Goal: Task Accomplishment & Management: Manage account settings

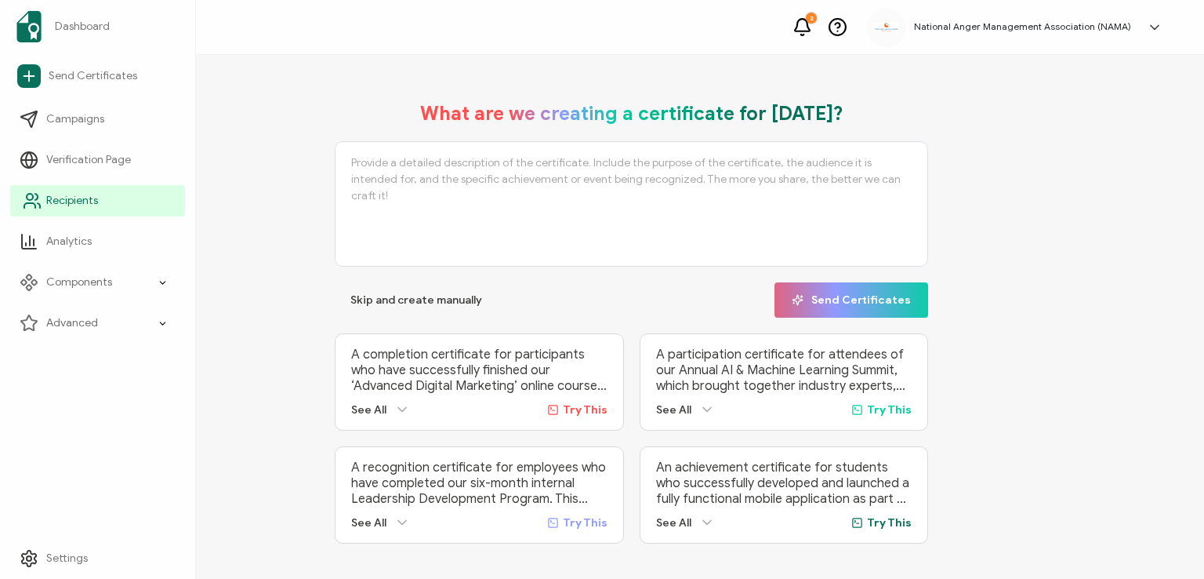
click at [69, 195] on span "Recipients" at bounding box center [72, 201] width 52 height 16
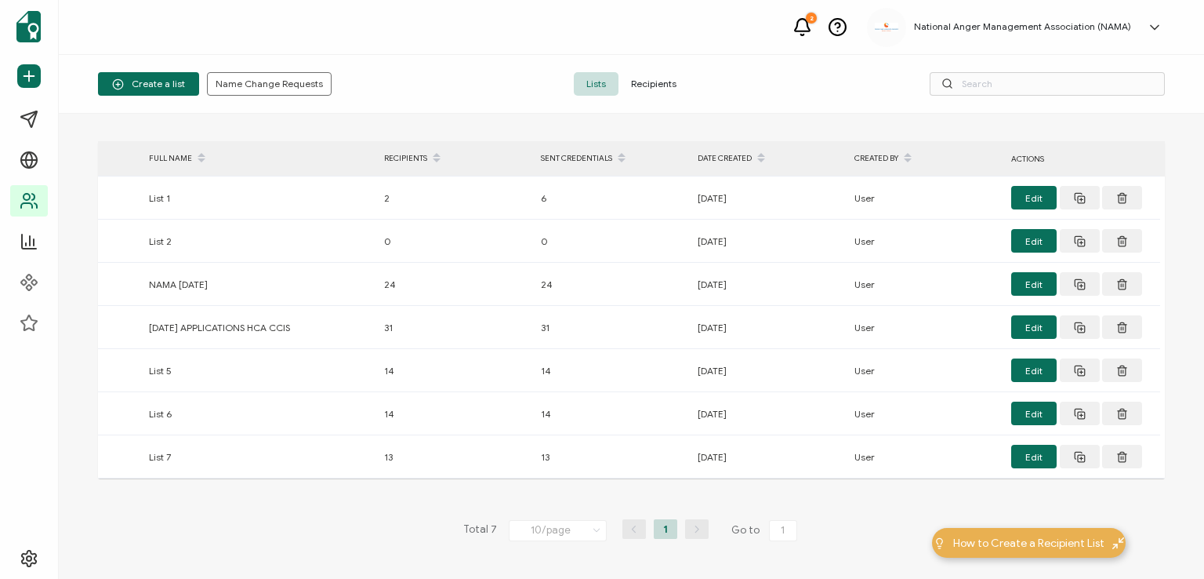
click at [649, 82] on span "Recipients" at bounding box center [654, 84] width 71 height 24
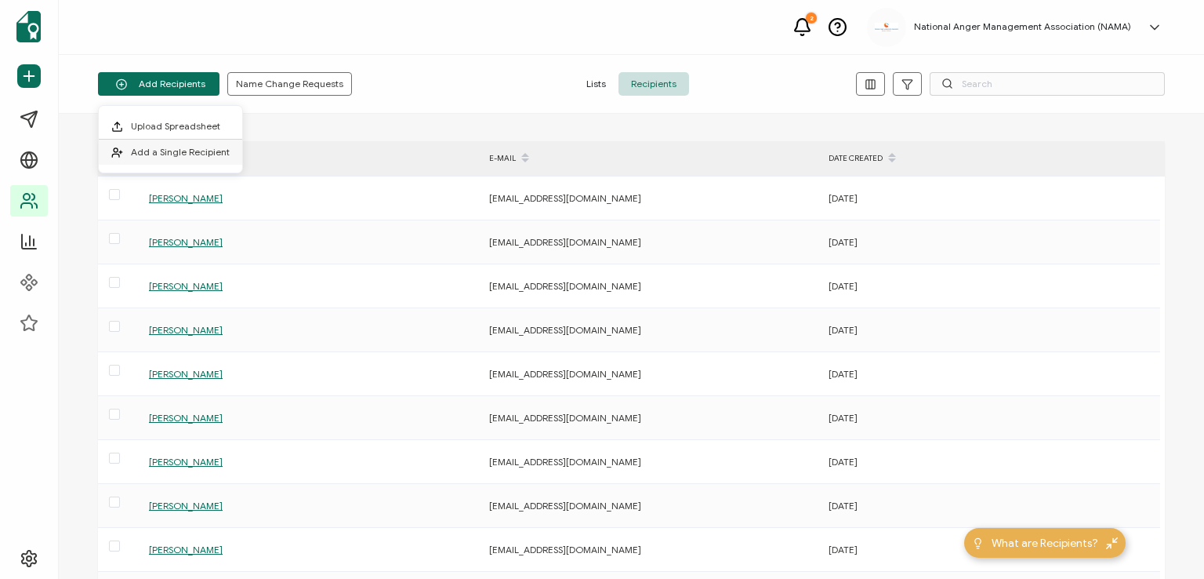
click at [180, 146] on span "Add a Single Recipient" at bounding box center [180, 152] width 99 height 12
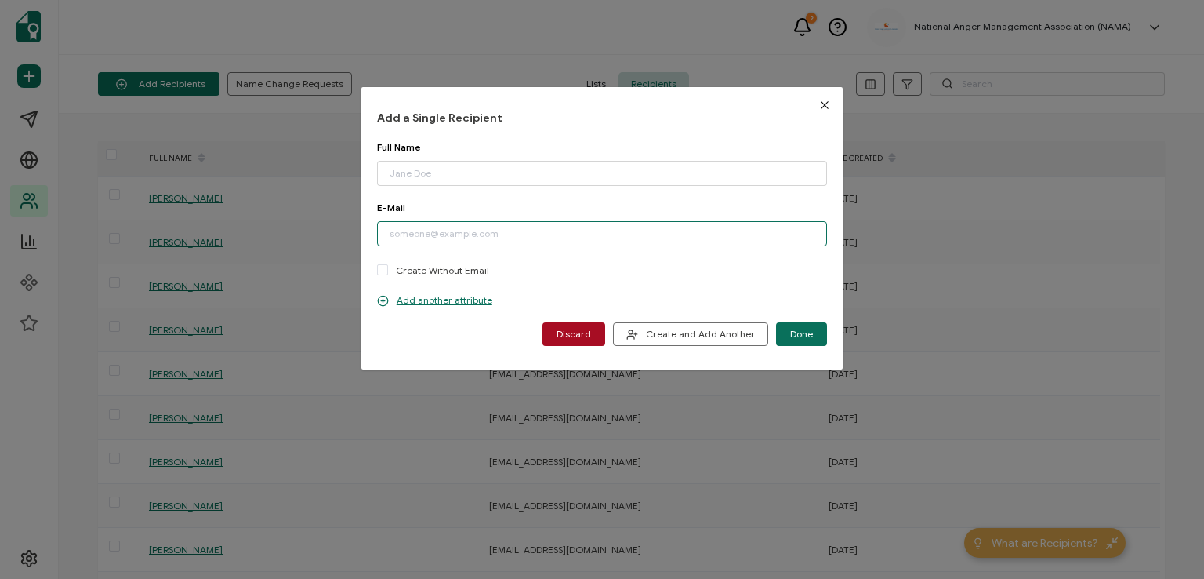
paste input "[EMAIL_ADDRESS][DOMAIN_NAME]"
type input "[EMAIL_ADDRESS][DOMAIN_NAME]"
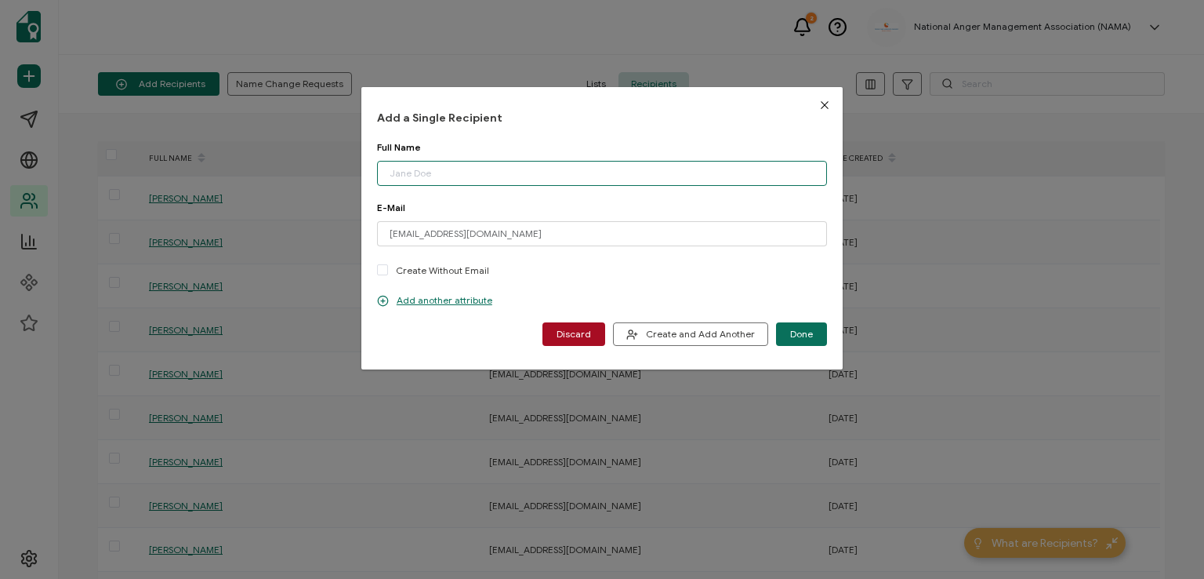
click at [423, 173] on input "dialog" at bounding box center [602, 173] width 450 height 25
type input "[PERSON_NAME]"
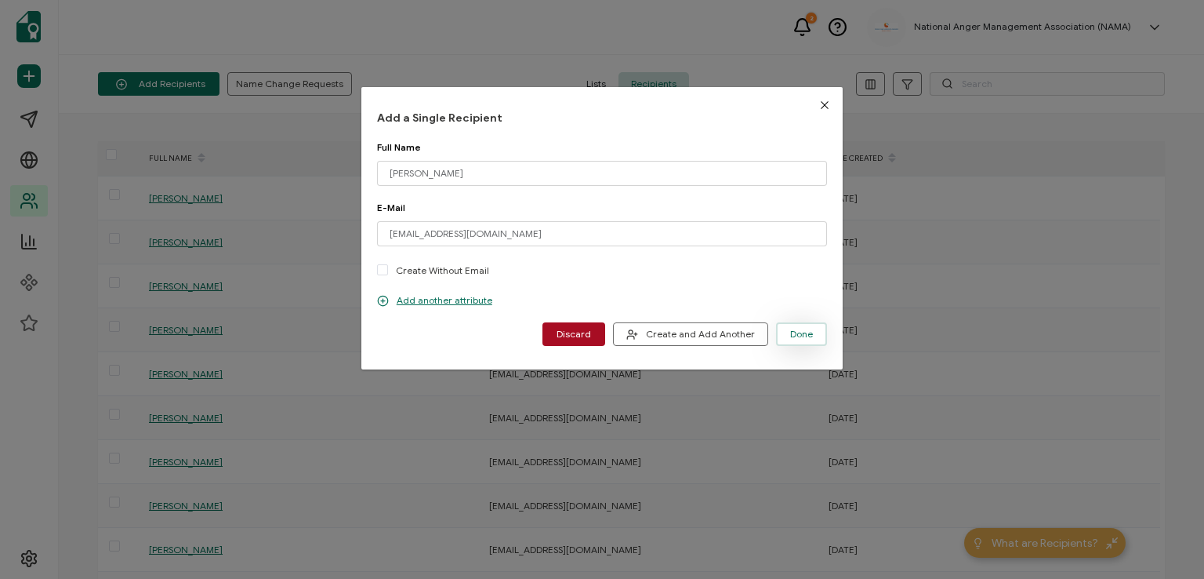
click at [785, 338] on button "Done" at bounding box center [801, 334] width 51 height 24
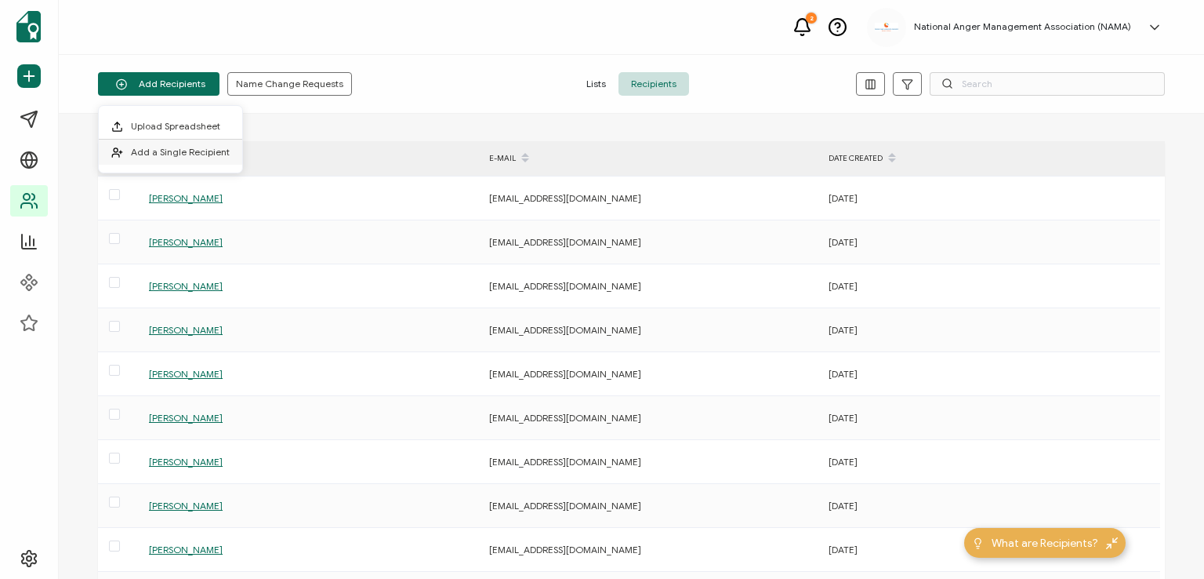
click at [151, 143] on li "Add a Single Recipient" at bounding box center [170, 152] width 143 height 25
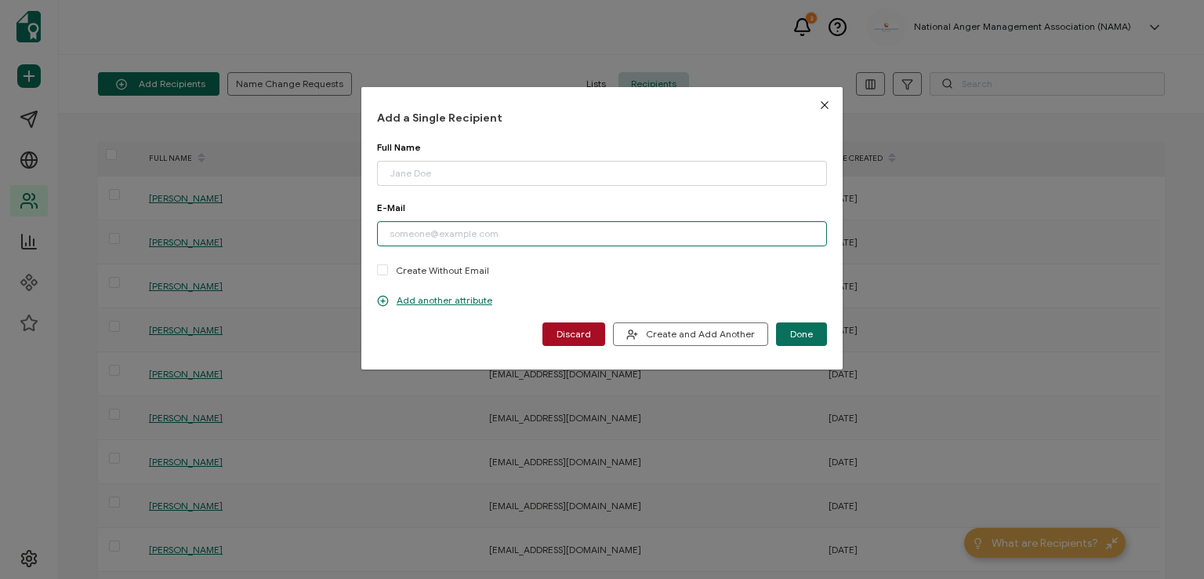
paste input "[EMAIL_ADDRESS][DOMAIN_NAME]"
type input "[EMAIL_ADDRESS][DOMAIN_NAME]"
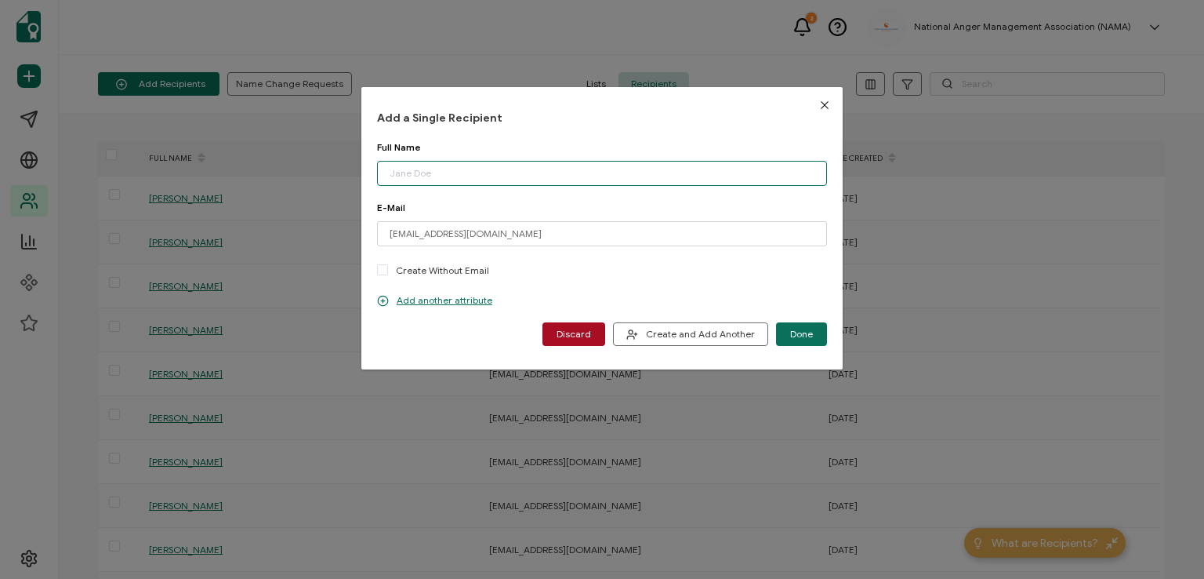
click at [450, 171] on input "dialog" at bounding box center [602, 173] width 450 height 25
type input "[PERSON_NAME]"
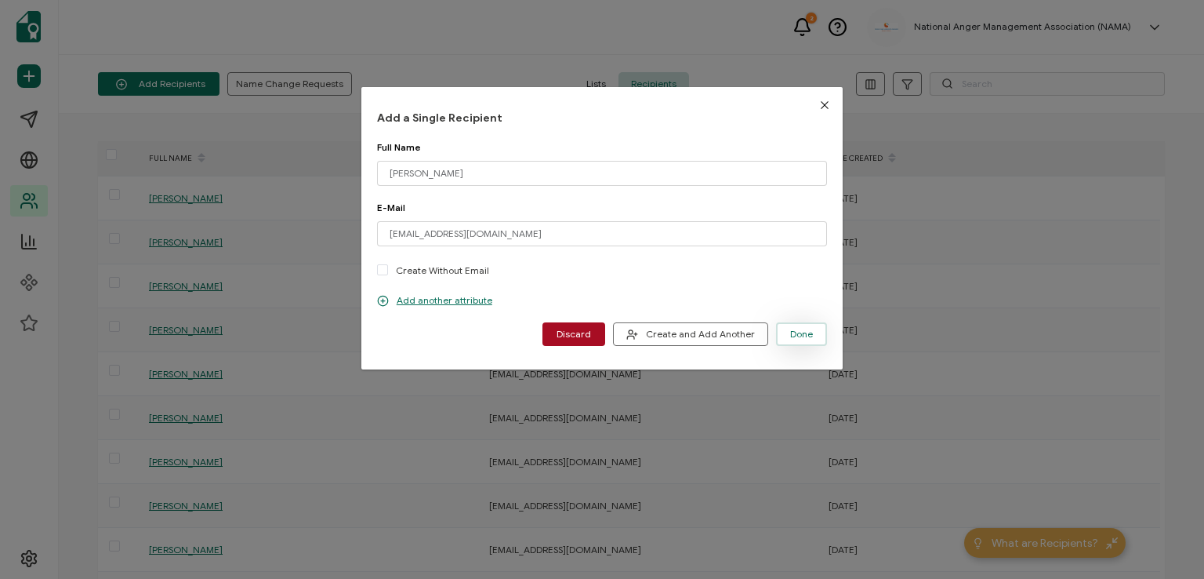
click at [790, 332] on span "Done" at bounding box center [801, 333] width 23 height 9
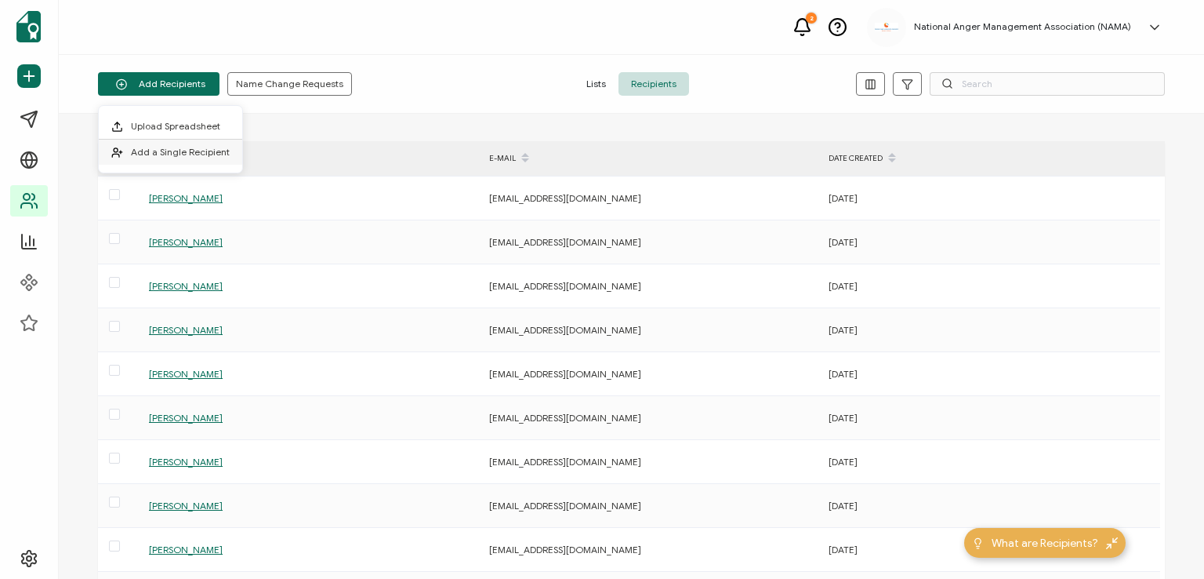
click at [186, 157] on span "Add a Single Recipient" at bounding box center [180, 152] width 99 height 12
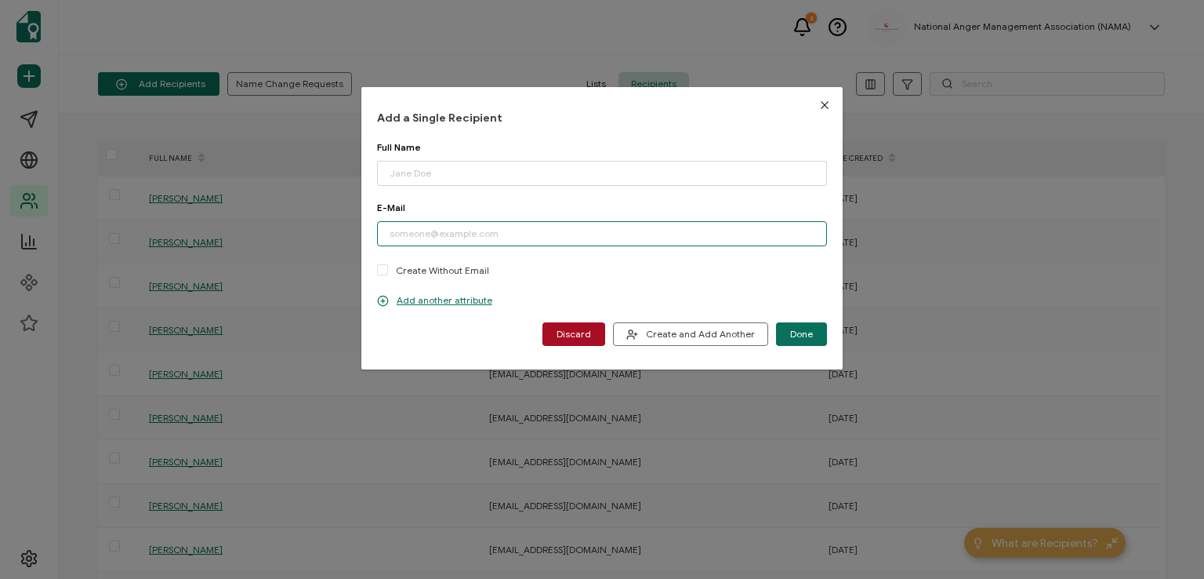
paste input "[EMAIL_ADDRESS][DOMAIN_NAME]"
type input "[EMAIL_ADDRESS][DOMAIN_NAME]"
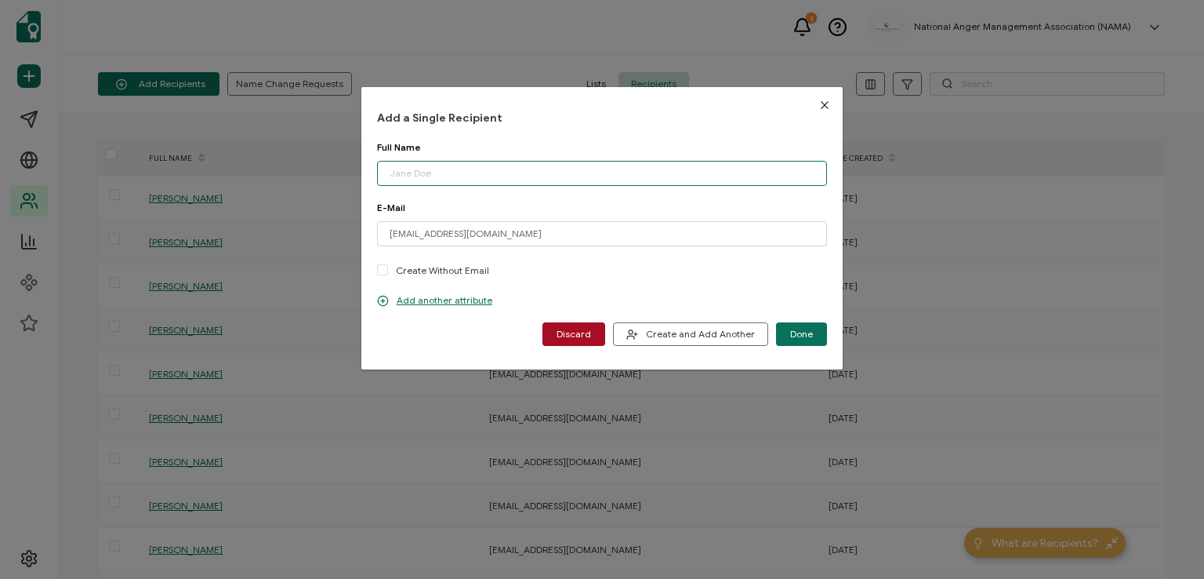
click at [466, 176] on input "dialog" at bounding box center [602, 173] width 450 height 25
type input "[PERSON_NAME]"
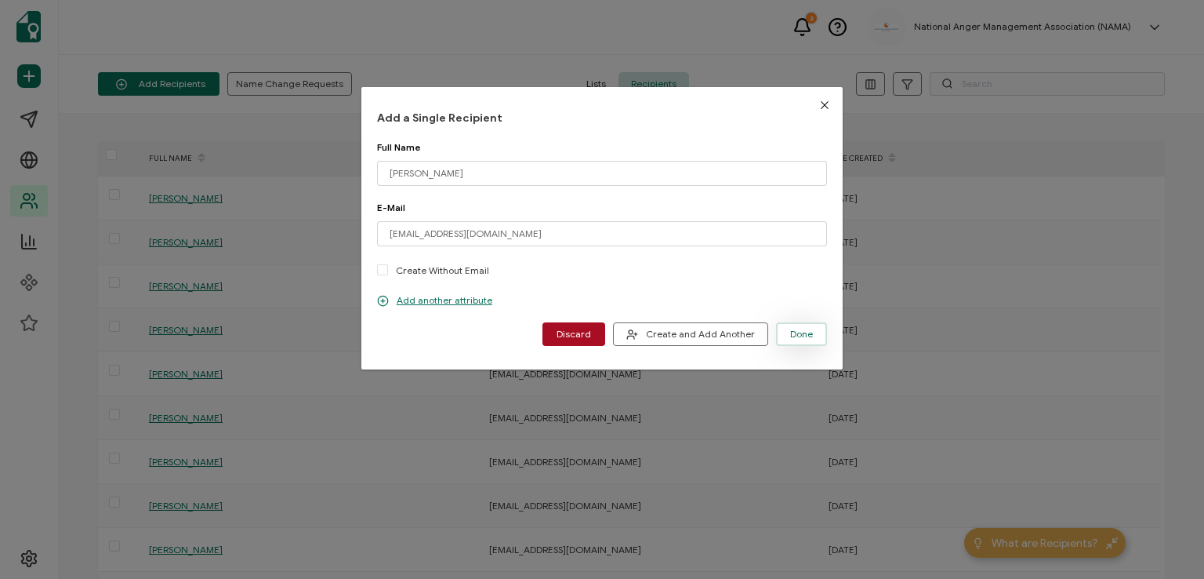
click at [794, 336] on span "Done" at bounding box center [801, 333] width 23 height 9
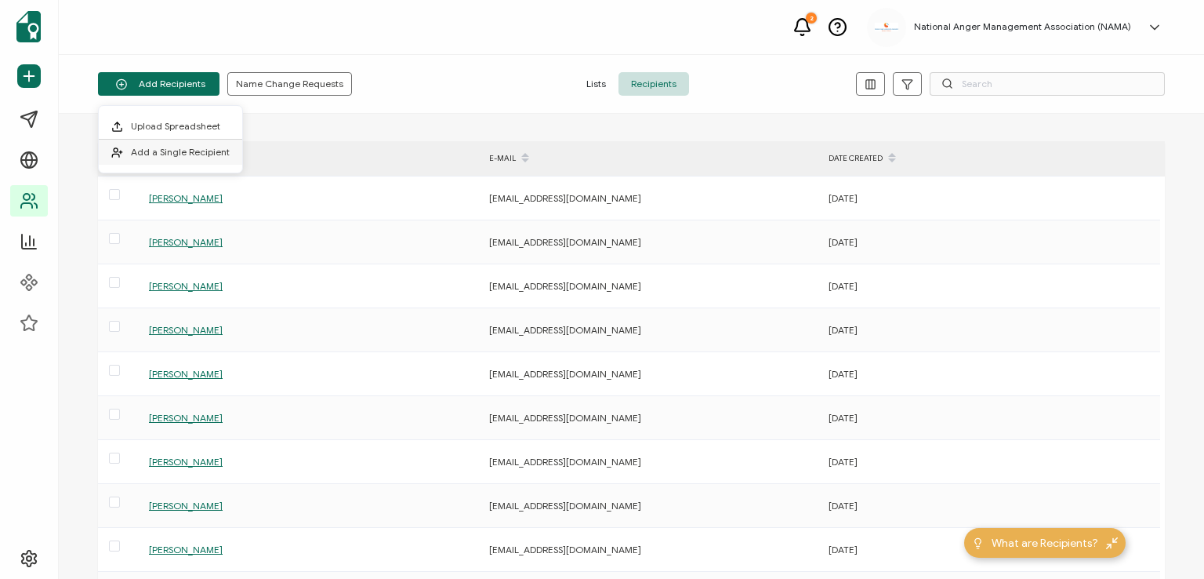
click at [170, 146] on span "Add a Single Recipient" at bounding box center [180, 152] width 99 height 12
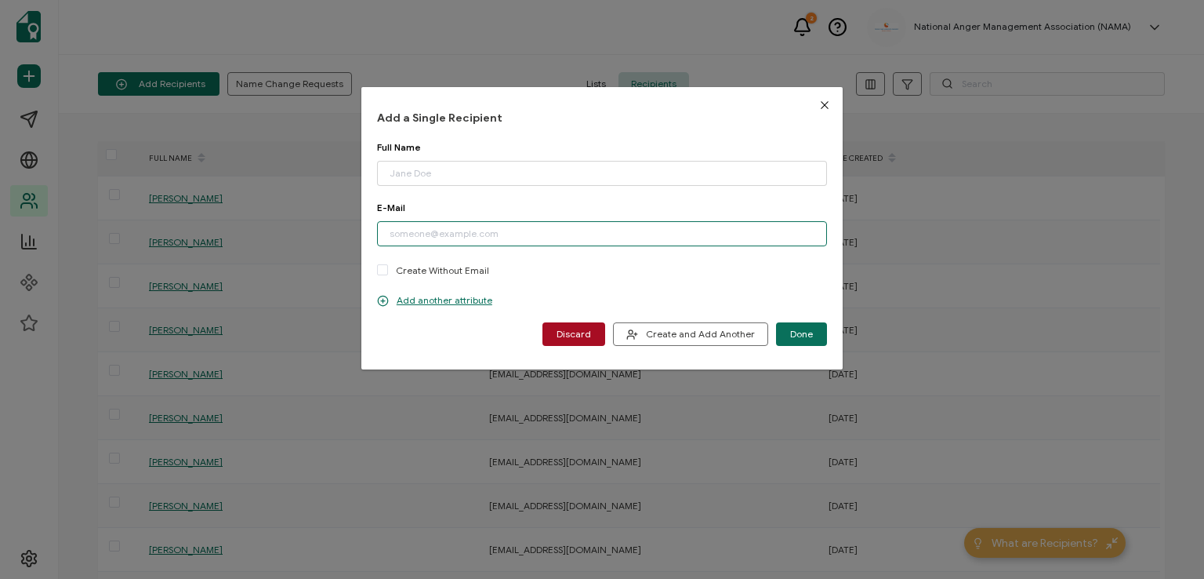
paste input "[PERSON_NAME][EMAIL_ADDRESS][DOMAIN_NAME]"
type input "[PERSON_NAME][EMAIL_ADDRESS][DOMAIN_NAME]"
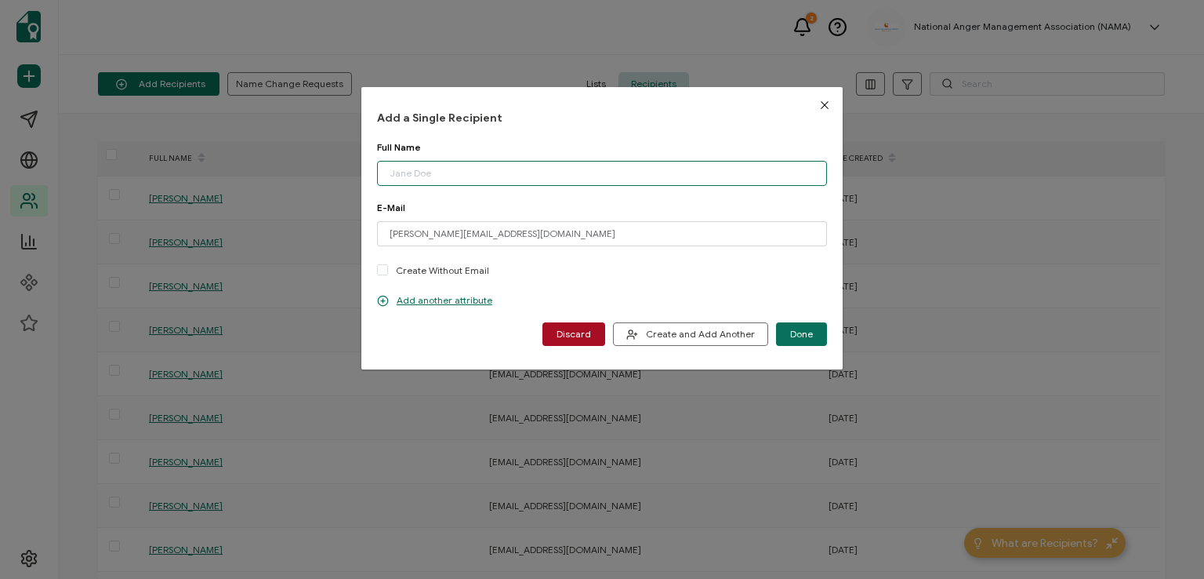
click at [461, 168] on input "dialog" at bounding box center [602, 173] width 450 height 25
type input "[PERSON_NAME]"
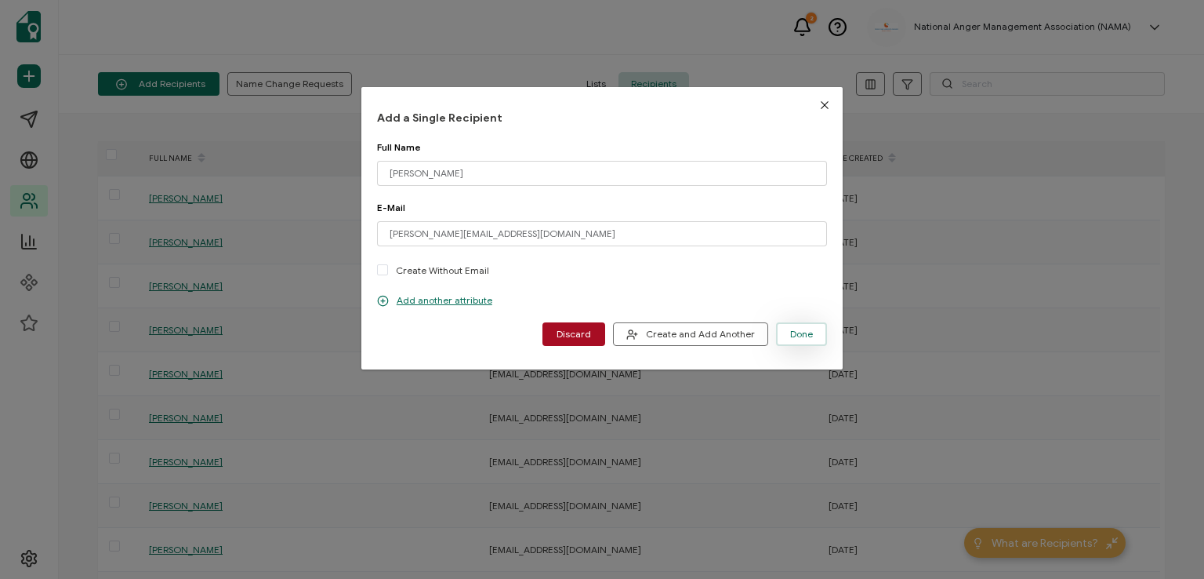
click at [801, 332] on span "Done" at bounding box center [801, 333] width 23 height 9
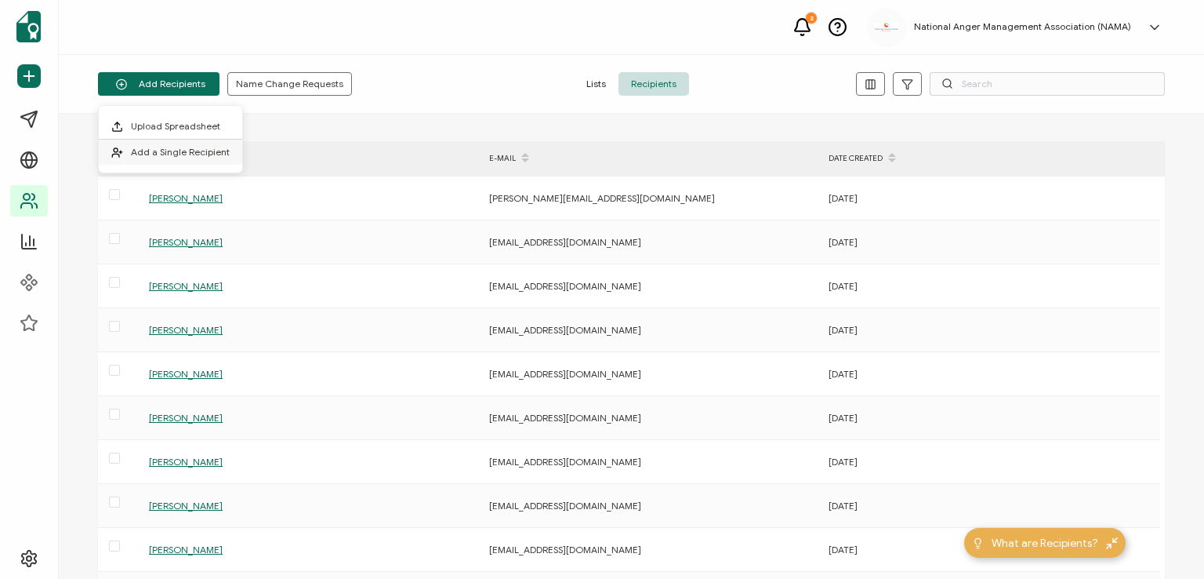
click at [178, 154] on span "Add a Single Recipient" at bounding box center [180, 152] width 99 height 12
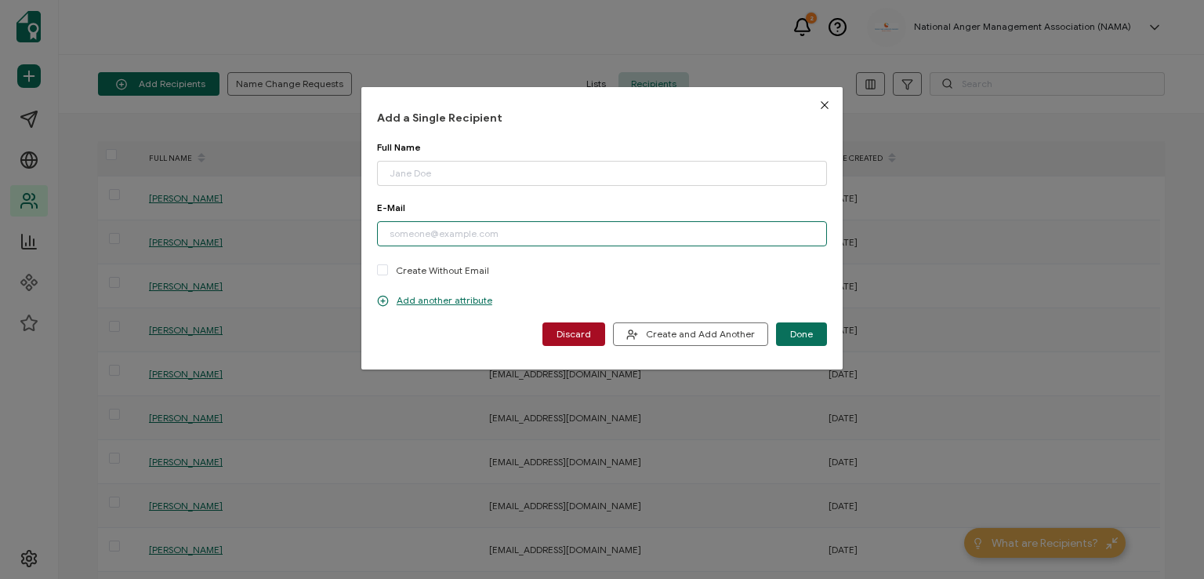
paste input "[EMAIL_ADDRESS][DOMAIN_NAME]"
type input "[EMAIL_ADDRESS][DOMAIN_NAME]"
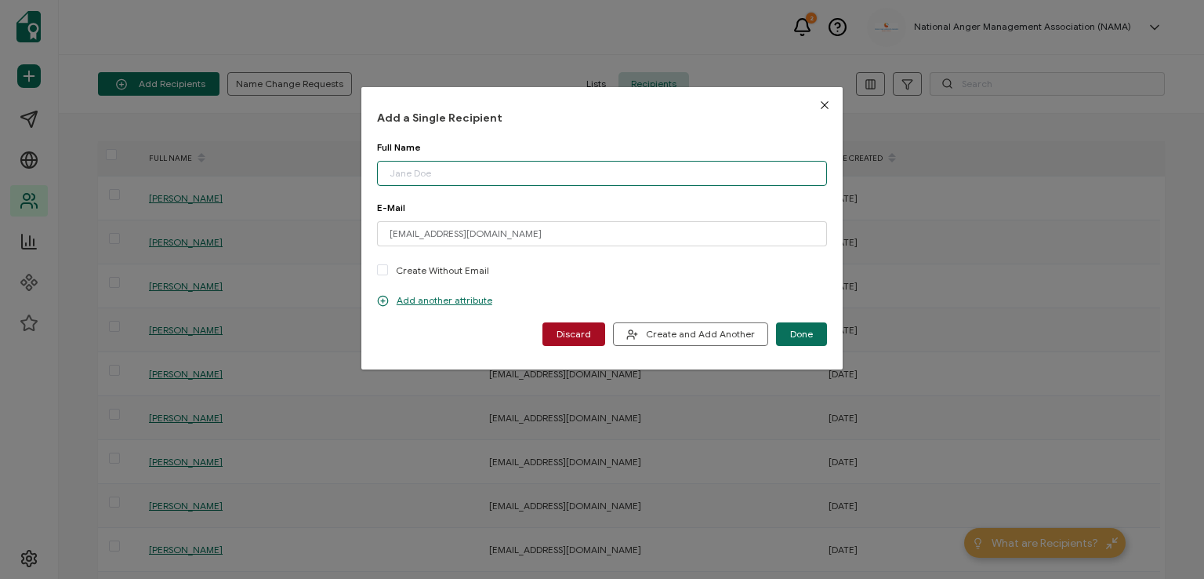
click at [458, 176] on input "dialog" at bounding box center [602, 173] width 450 height 25
type input "[PERSON_NAME] York"
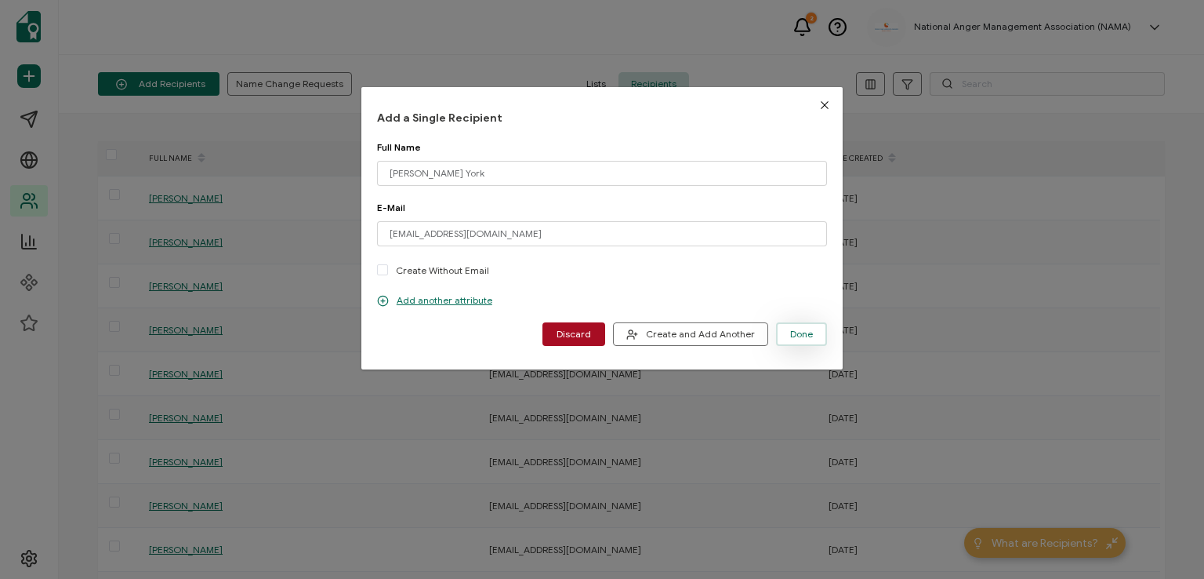
click at [800, 329] on span "Done" at bounding box center [801, 333] width 23 height 9
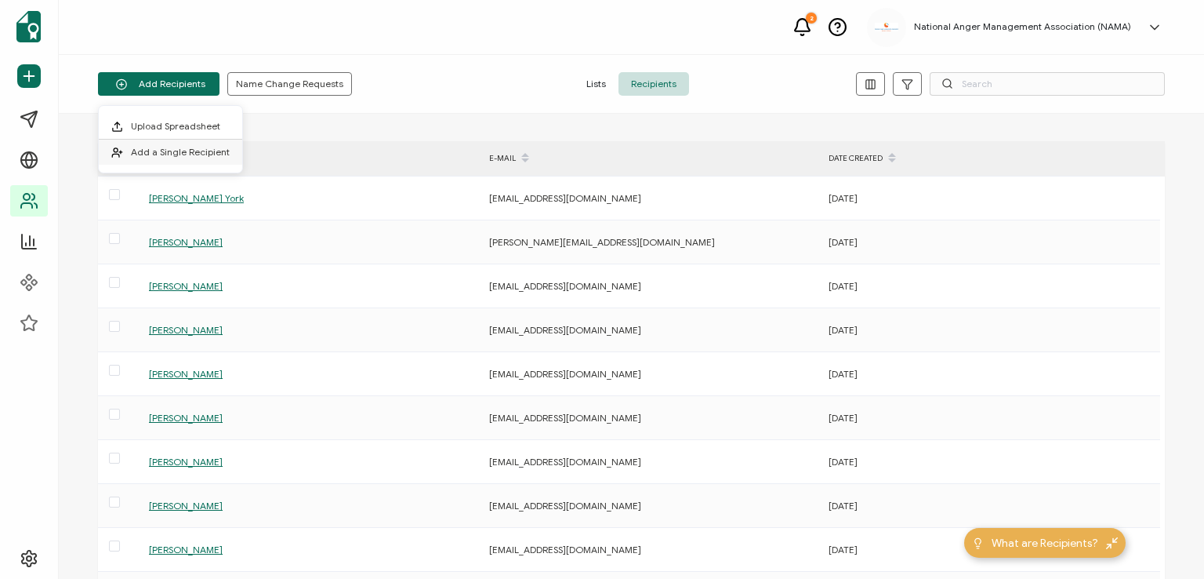
click at [164, 151] on span "Add a Single Recipient" at bounding box center [180, 152] width 99 height 12
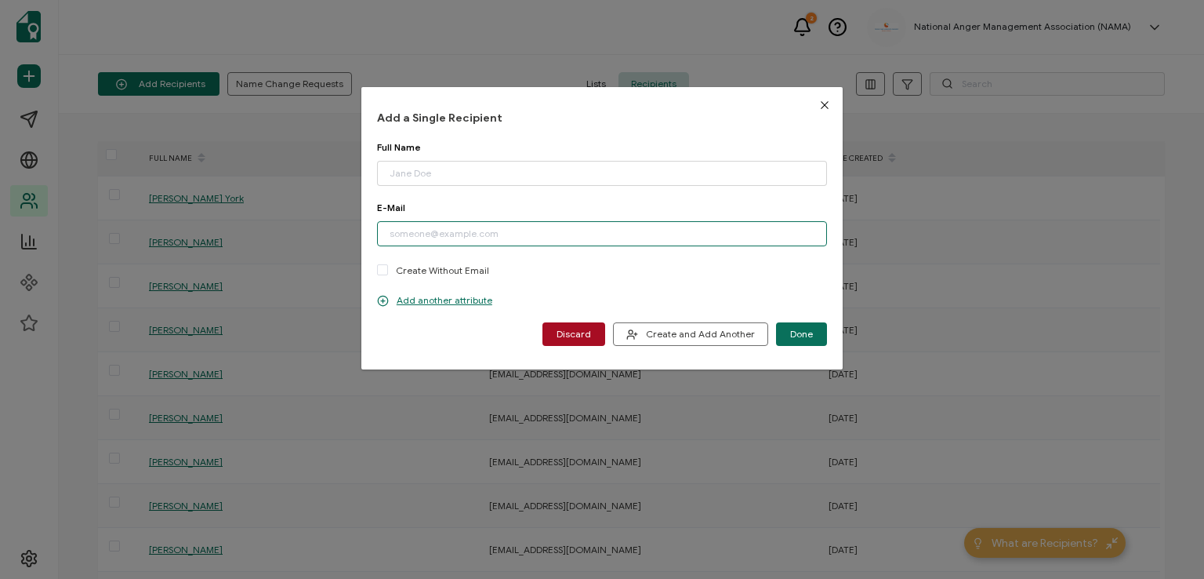
paste input "[EMAIL_ADDRESS][DOMAIN_NAME]"
type input "[EMAIL_ADDRESS][DOMAIN_NAME]"
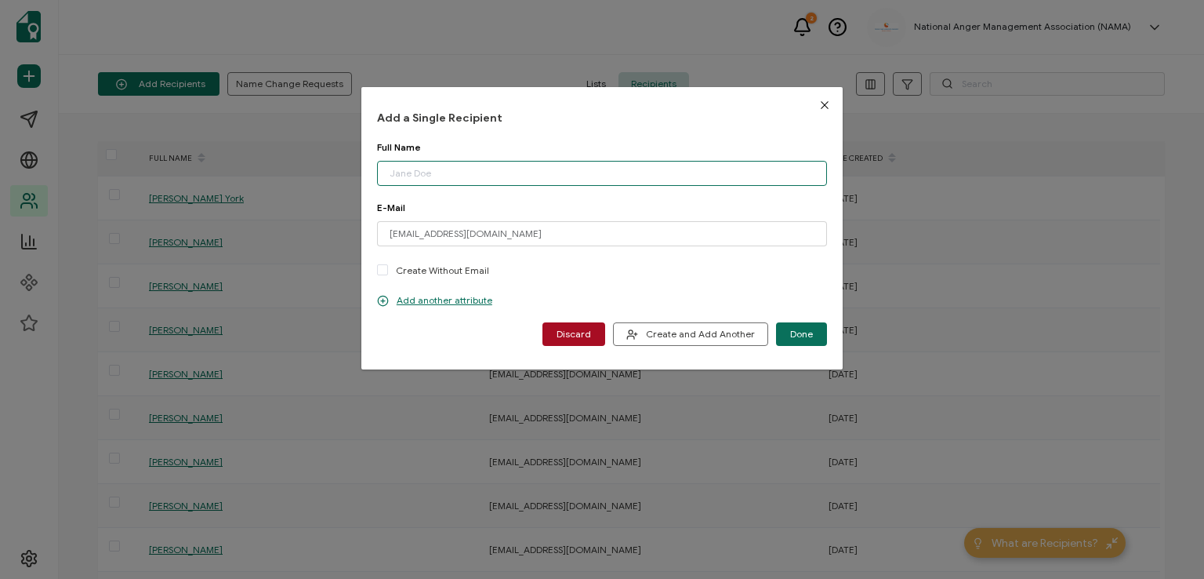
paste input "[PERSON_NAME]"
type input "[PERSON_NAME]"
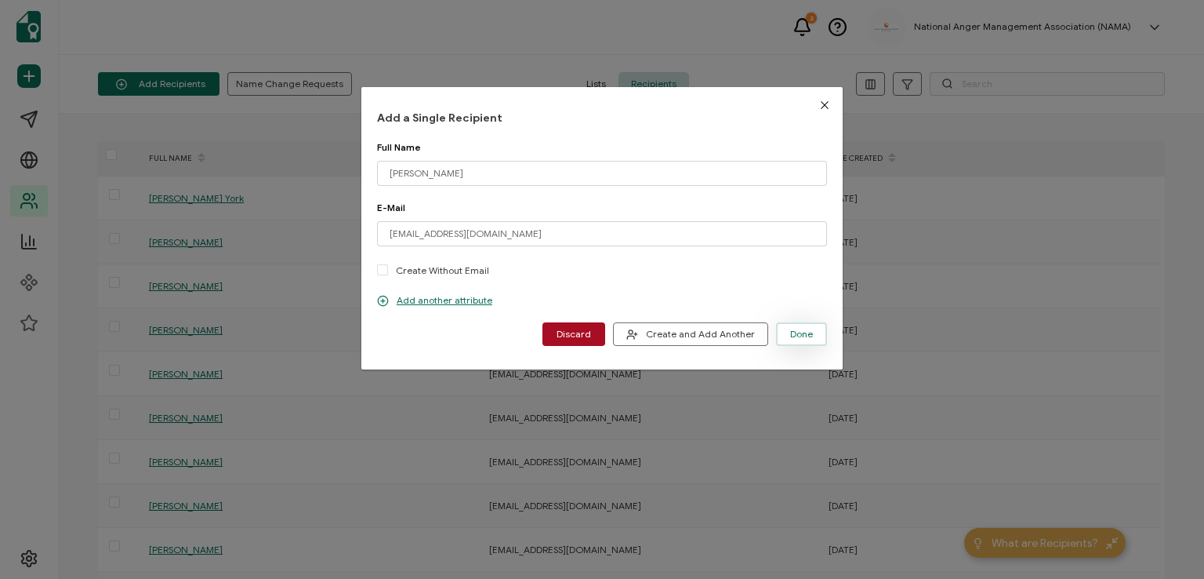
click at [790, 330] on span "Done" at bounding box center [801, 333] width 23 height 9
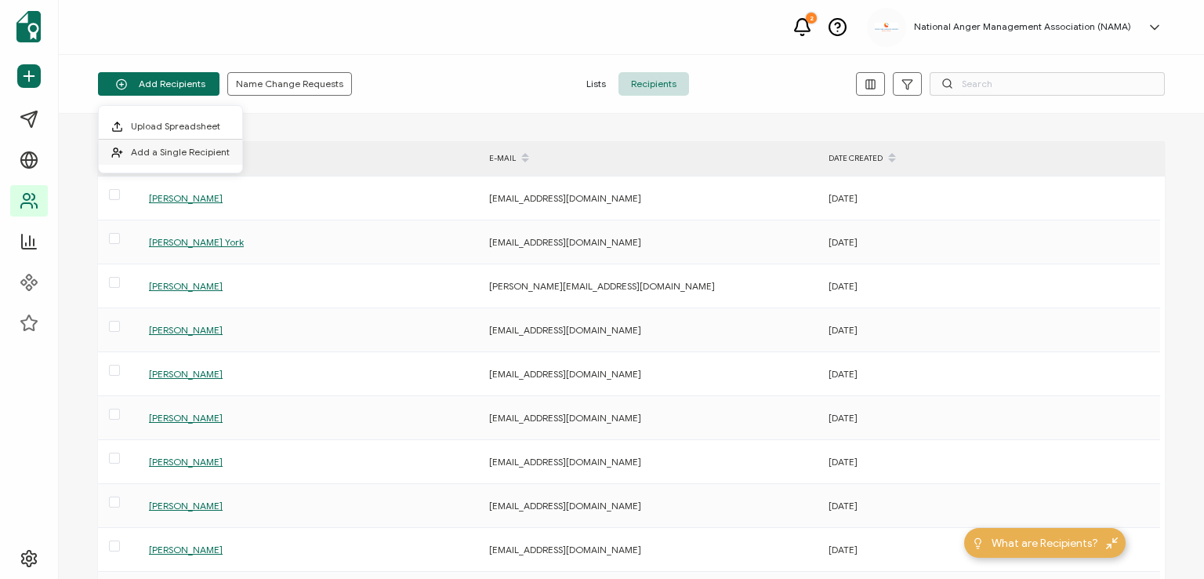
click at [167, 153] on span "Add a Single Recipient" at bounding box center [180, 152] width 99 height 12
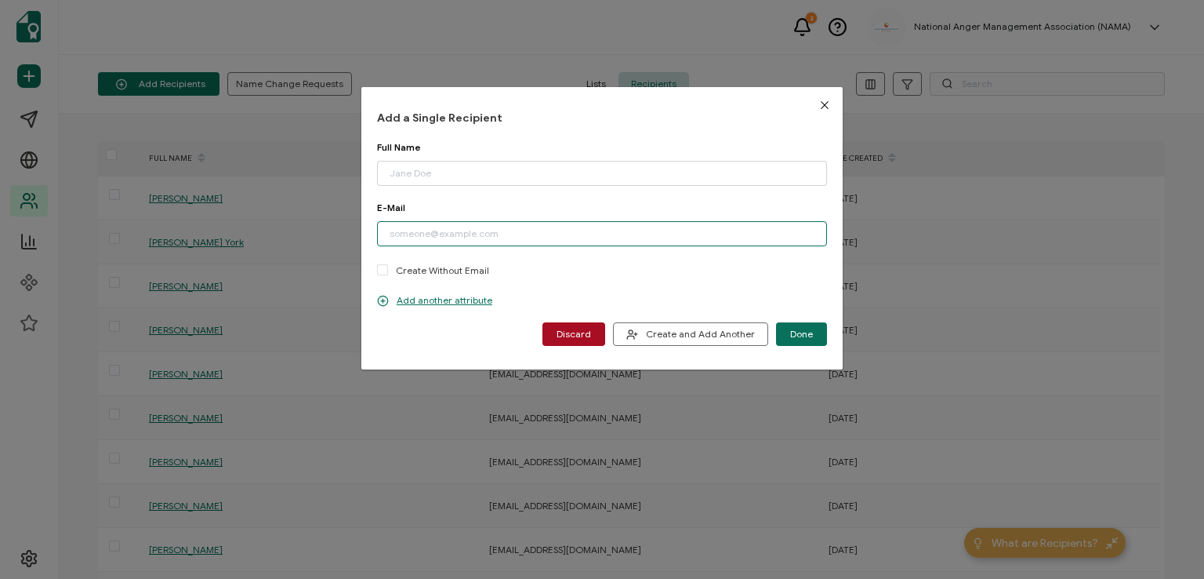
paste input "[EMAIL_ADDRESS][DOMAIN_NAME]"
type input "[EMAIL_ADDRESS][DOMAIN_NAME]"
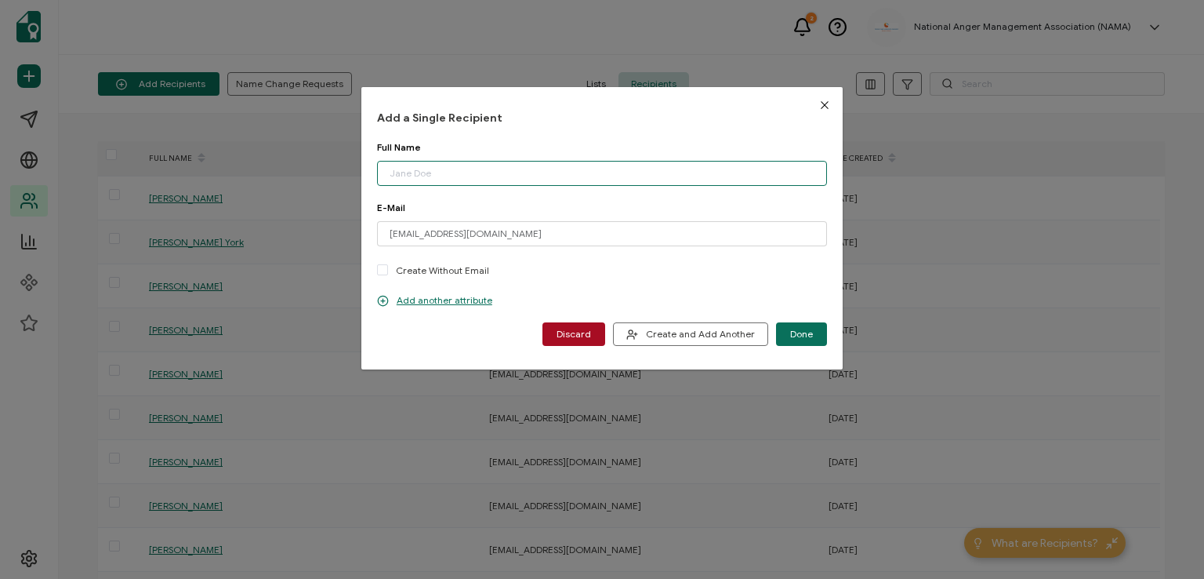
click at [449, 171] on input "dialog" at bounding box center [602, 173] width 450 height 25
type input "[PERSON_NAME]"
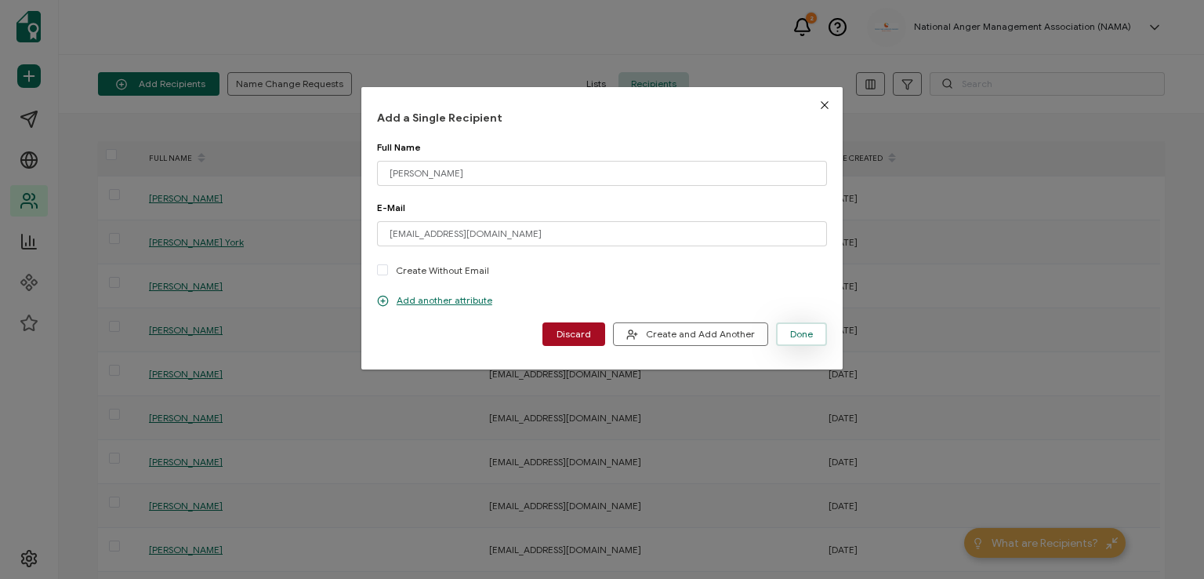
click at [798, 332] on span "Done" at bounding box center [801, 333] width 23 height 9
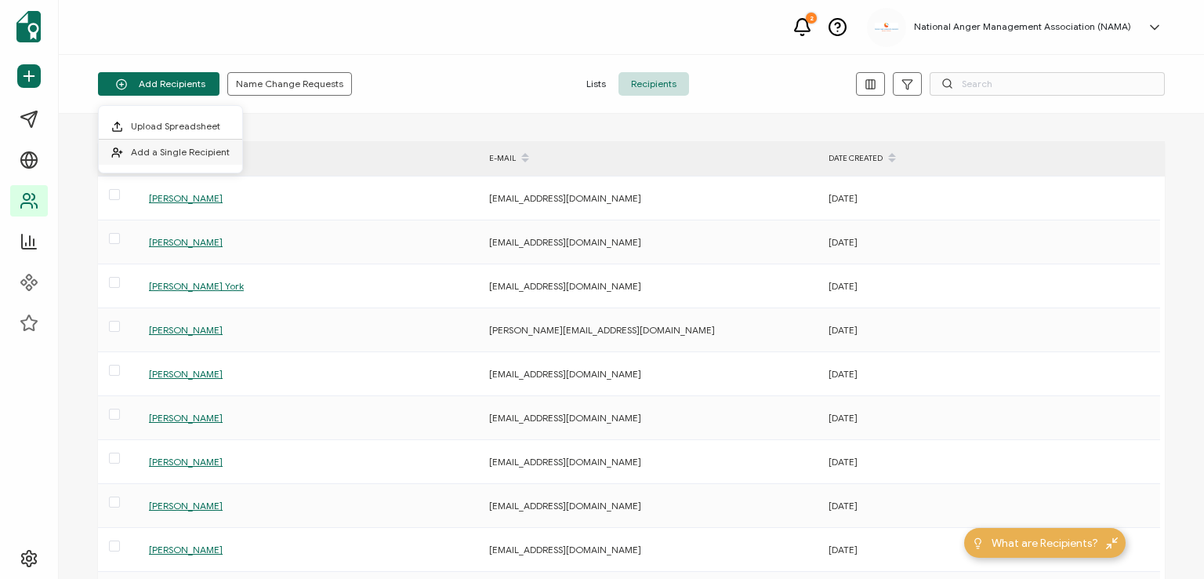
click at [190, 146] on span "Add a Single Recipient" at bounding box center [180, 152] width 99 height 12
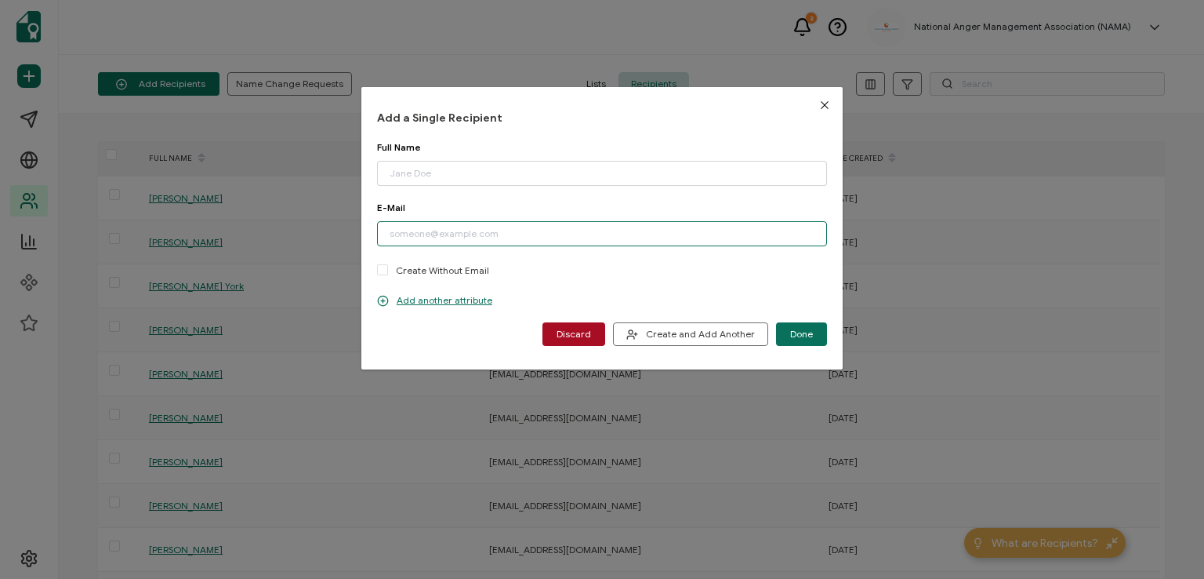
paste input "[EMAIL_ADDRESS][DOMAIN_NAME]"
type input "[EMAIL_ADDRESS][DOMAIN_NAME]"
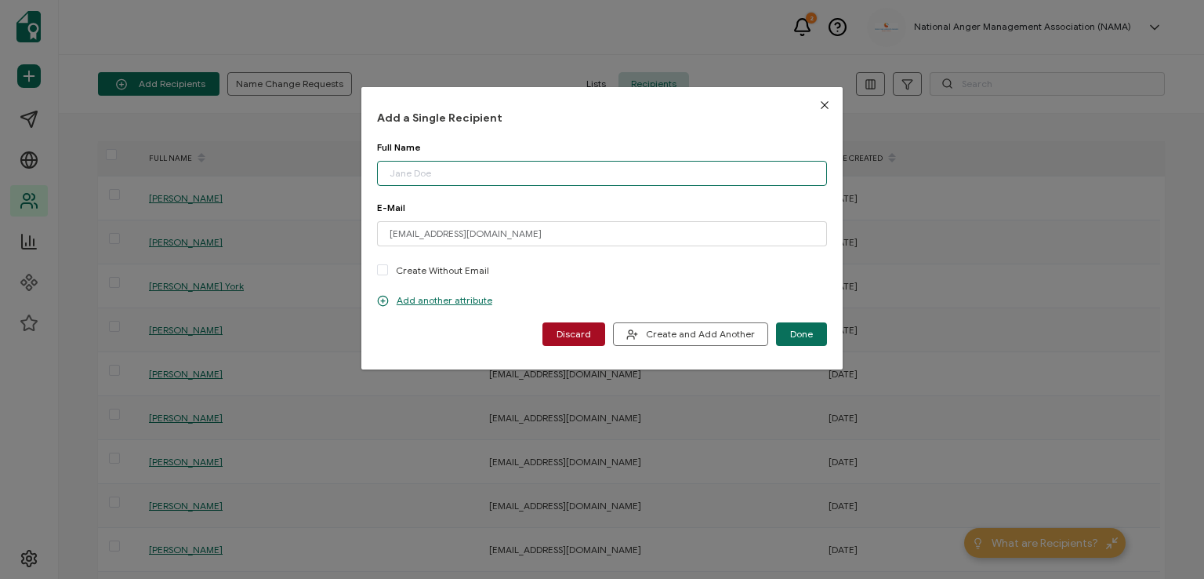
paste input "[PERSON_NAME] Ek-[PERSON_NAME]"
type input "[PERSON_NAME] Ek-[PERSON_NAME]"
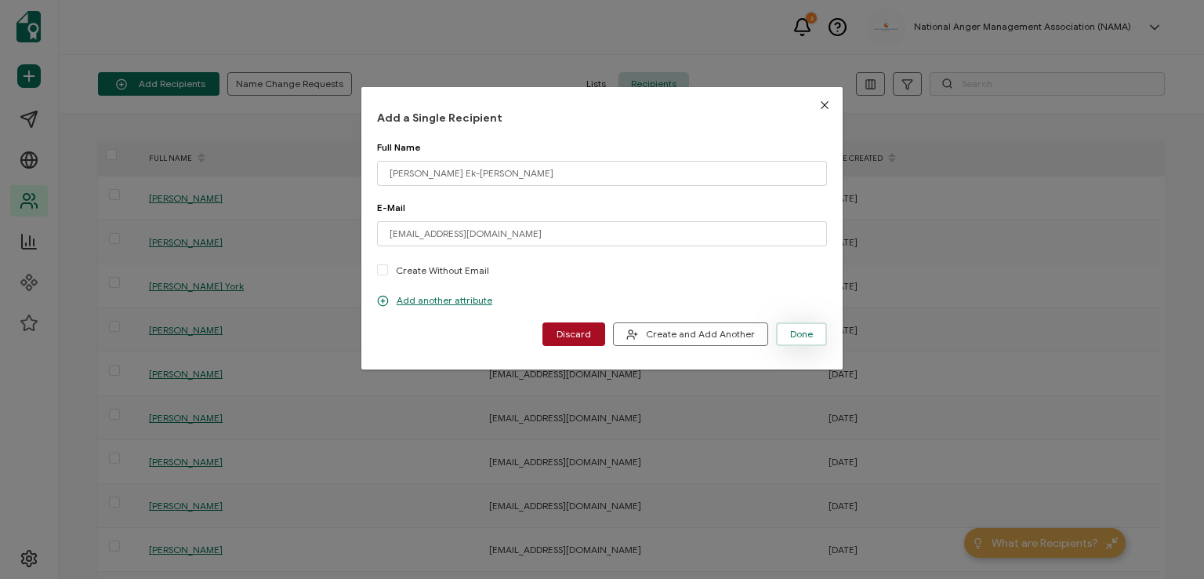
click at [804, 331] on span "Done" at bounding box center [801, 333] width 23 height 9
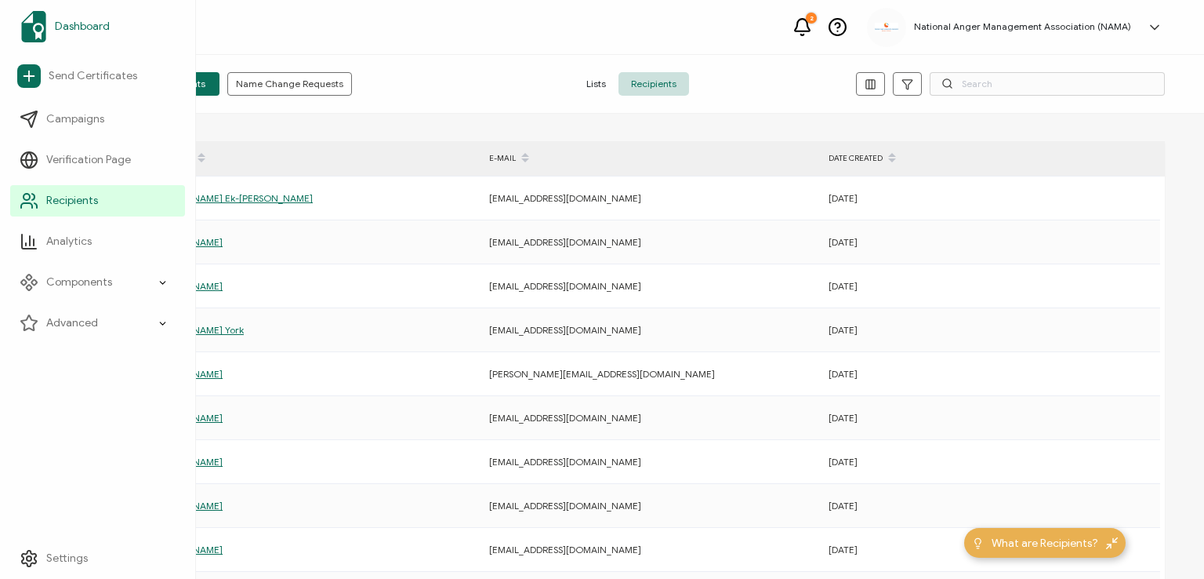
click at [72, 27] on span "Dashboard" at bounding box center [82, 27] width 55 height 16
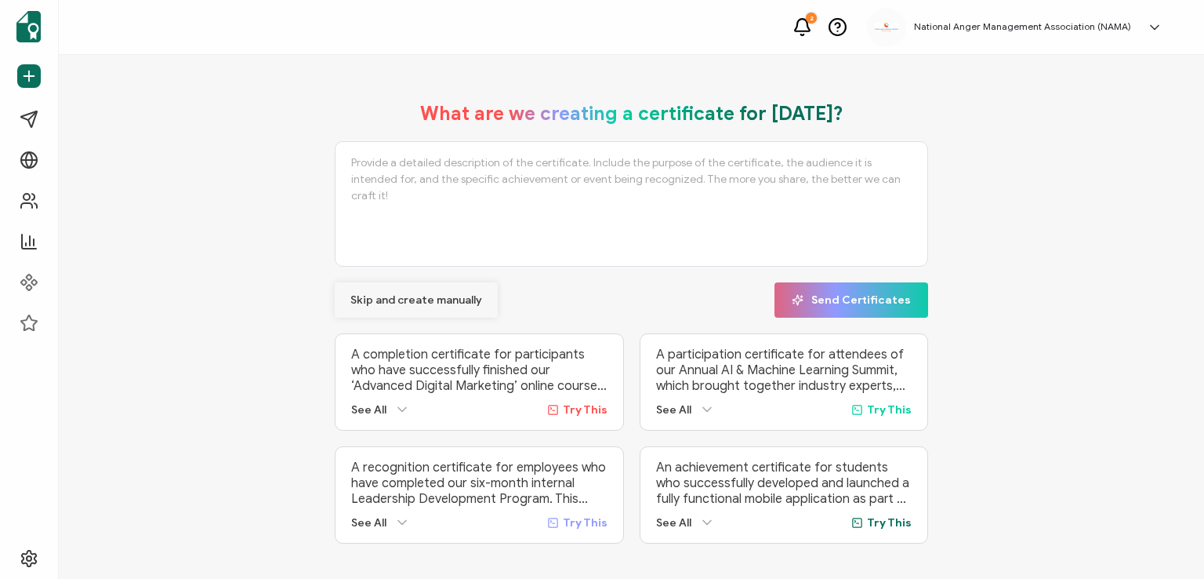
click at [380, 299] on span "Skip and create manually" at bounding box center [417, 300] width 132 height 11
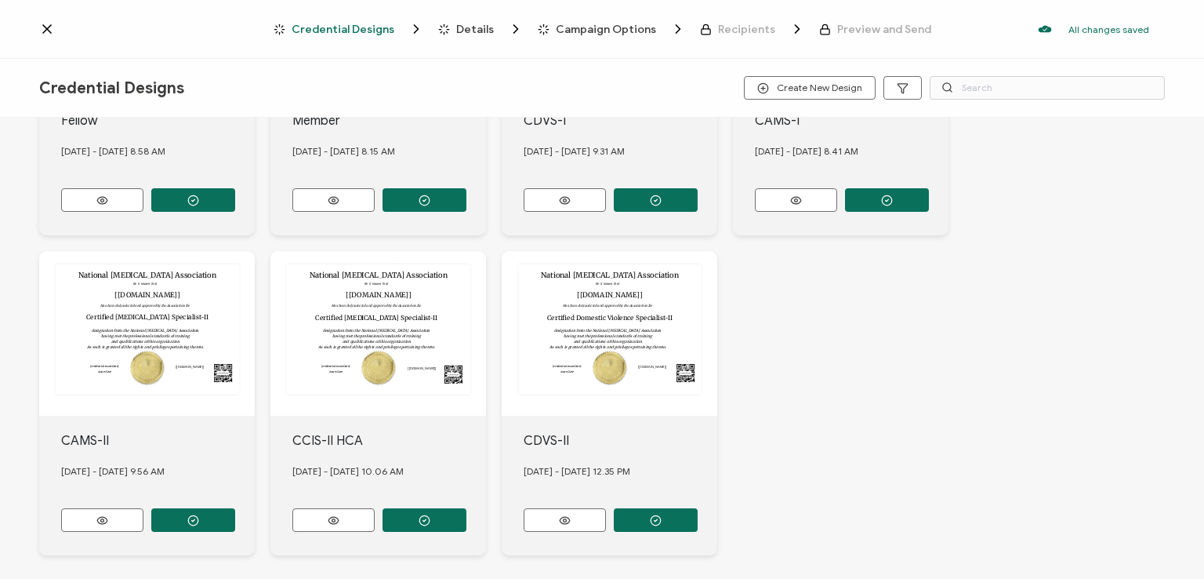
scroll to position [549, 0]
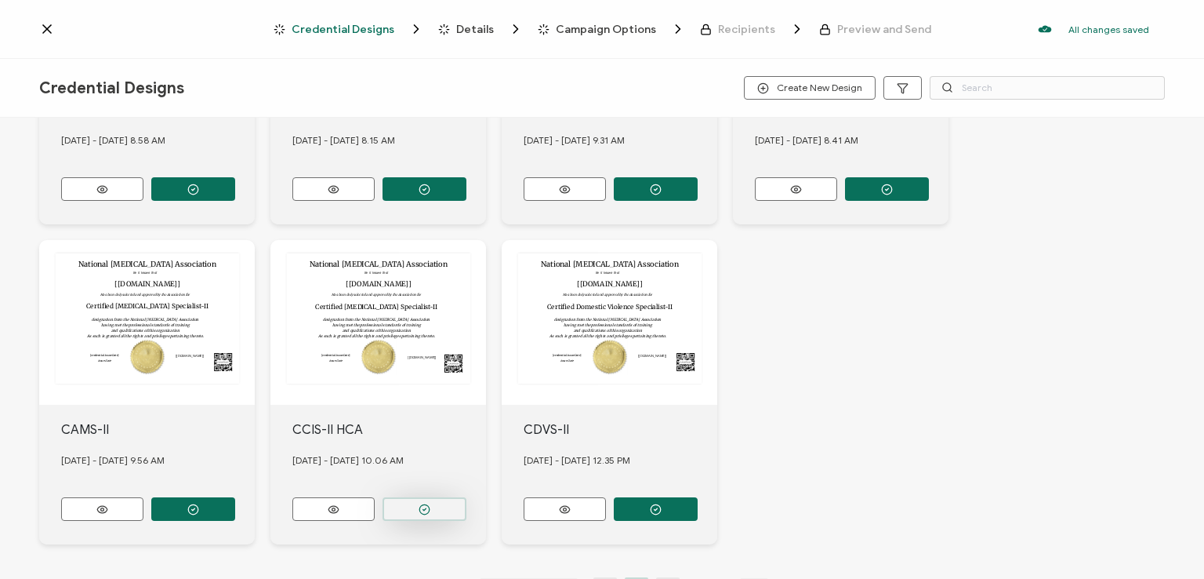
click at [416, 497] on button "button" at bounding box center [425, 509] width 84 height 24
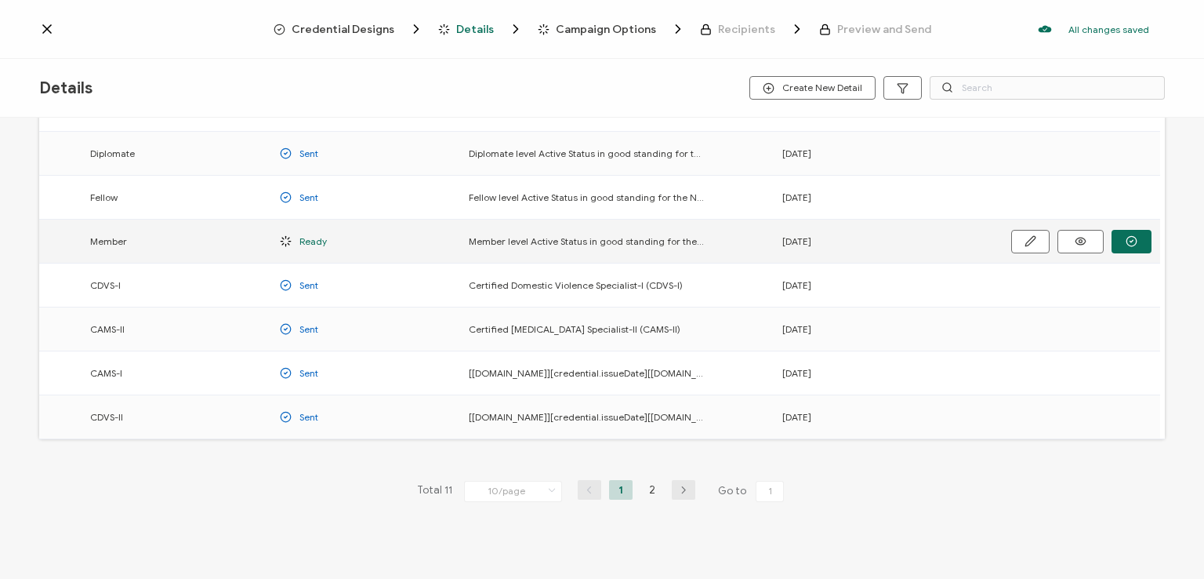
scroll to position [206, 0]
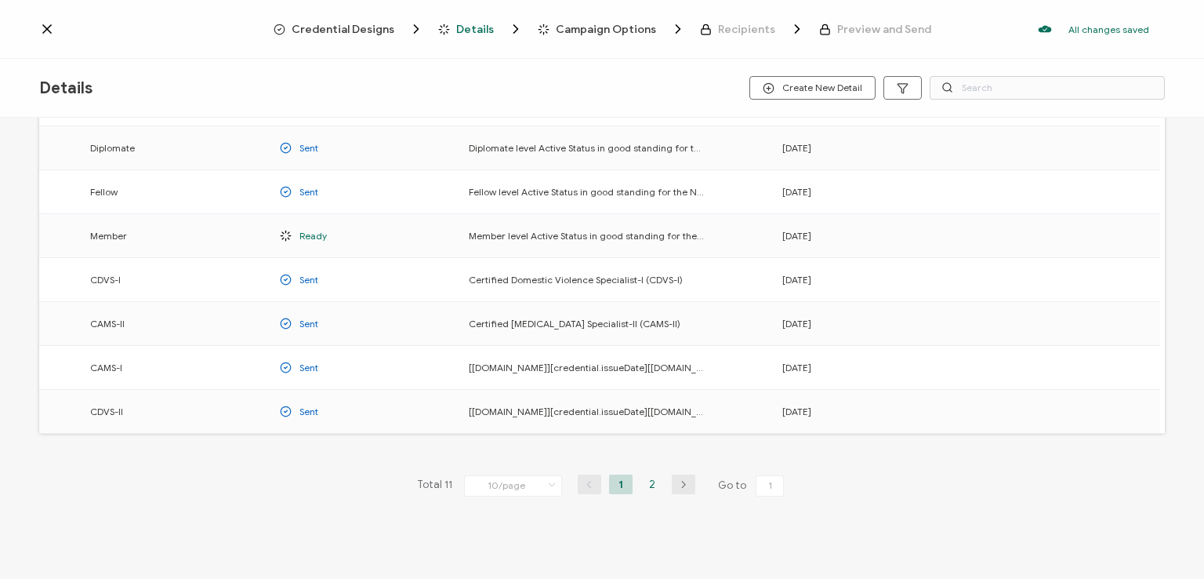
click at [647, 484] on li "2" at bounding box center [653, 484] width 24 height 20
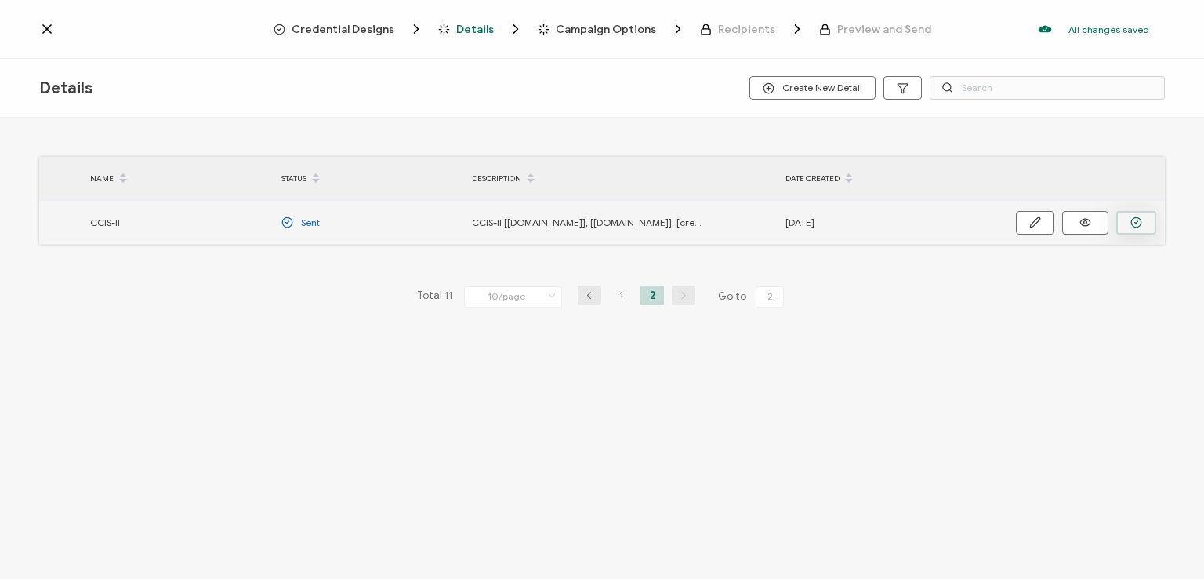
click at [1142, 225] on icon "button" at bounding box center [1137, 222] width 12 height 12
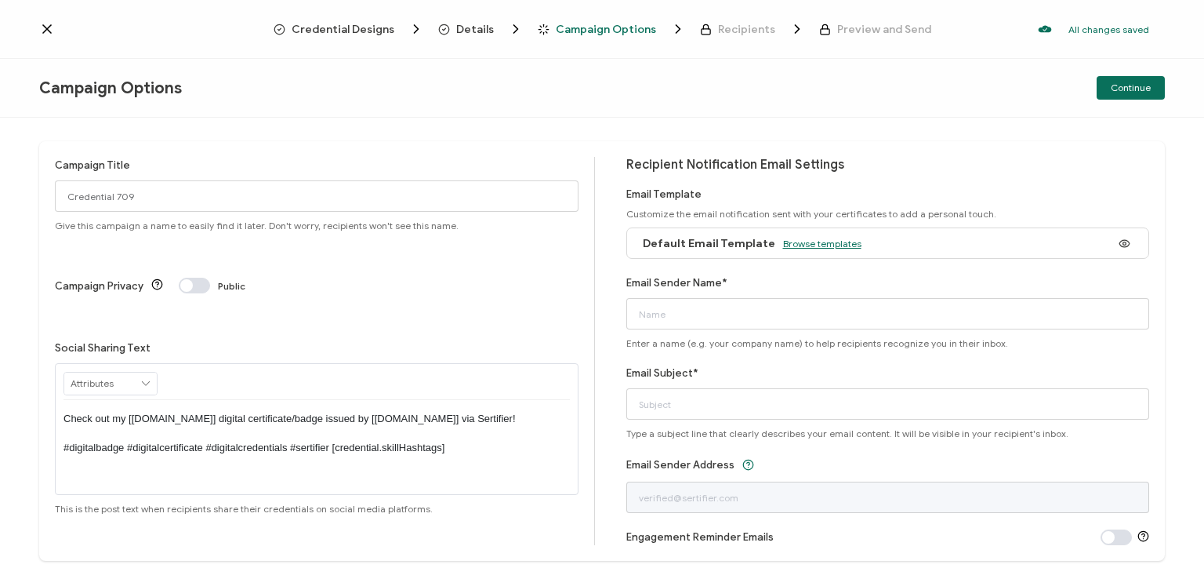
click at [798, 245] on span "Browse templates" at bounding box center [822, 244] width 78 height 12
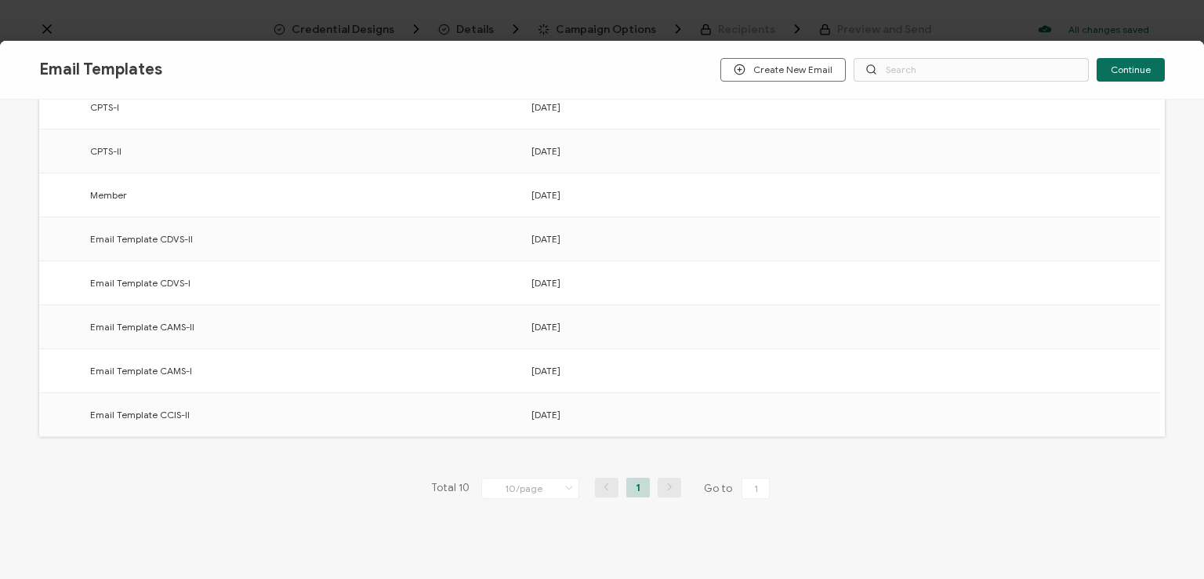
scroll to position [244, 0]
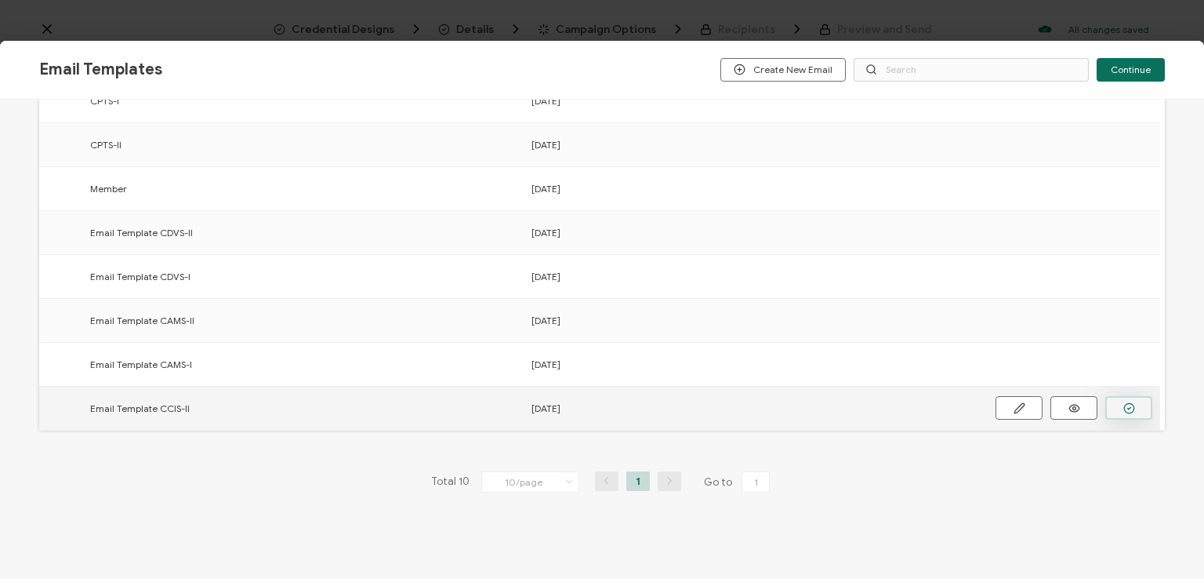
click at [1128, 405] on icon "button" at bounding box center [1130, 408] width 12 height 12
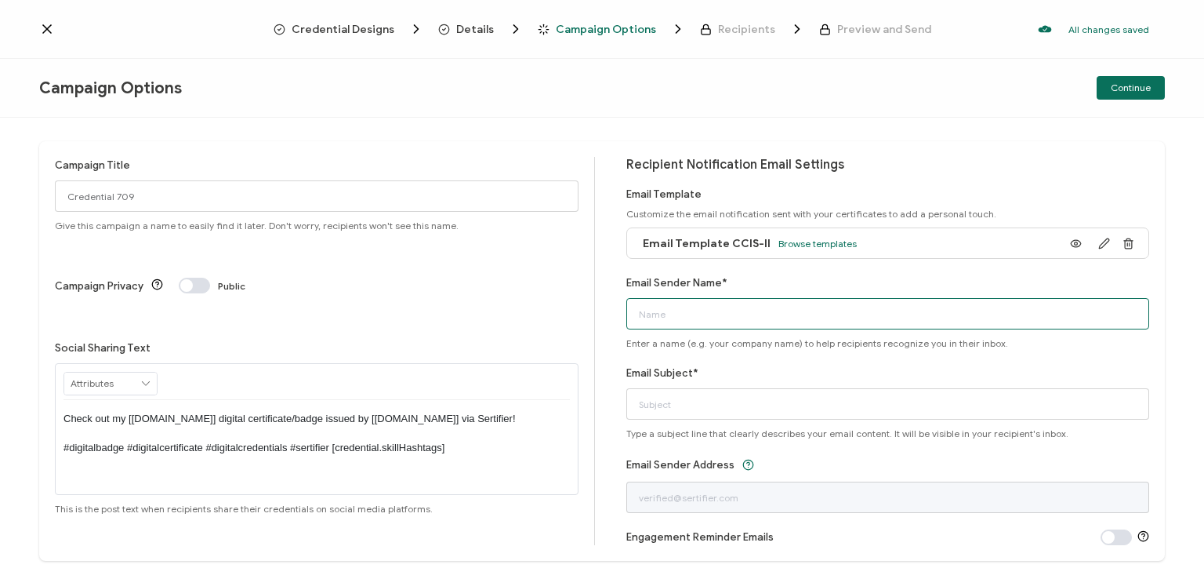
click at [816, 314] on input "Email Sender Name*" at bounding box center [889, 313] width 524 height 31
type input "National [MEDICAL_DATA] Association"
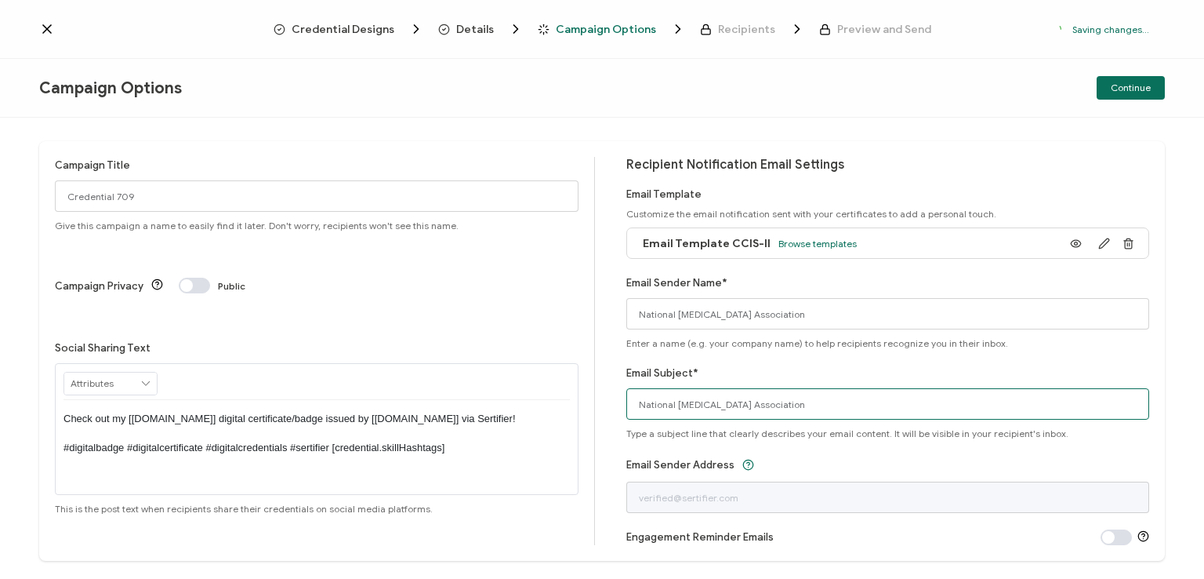
drag, startPoint x: 809, startPoint y: 403, endPoint x: 598, endPoint y: 401, distance: 210.9
click at [598, 401] on div "Campaign Title Credential 709 Give this campaign a name to easily find it later…" at bounding box center [602, 351] width 1126 height 420
type input "CCIS-II digital certificate"
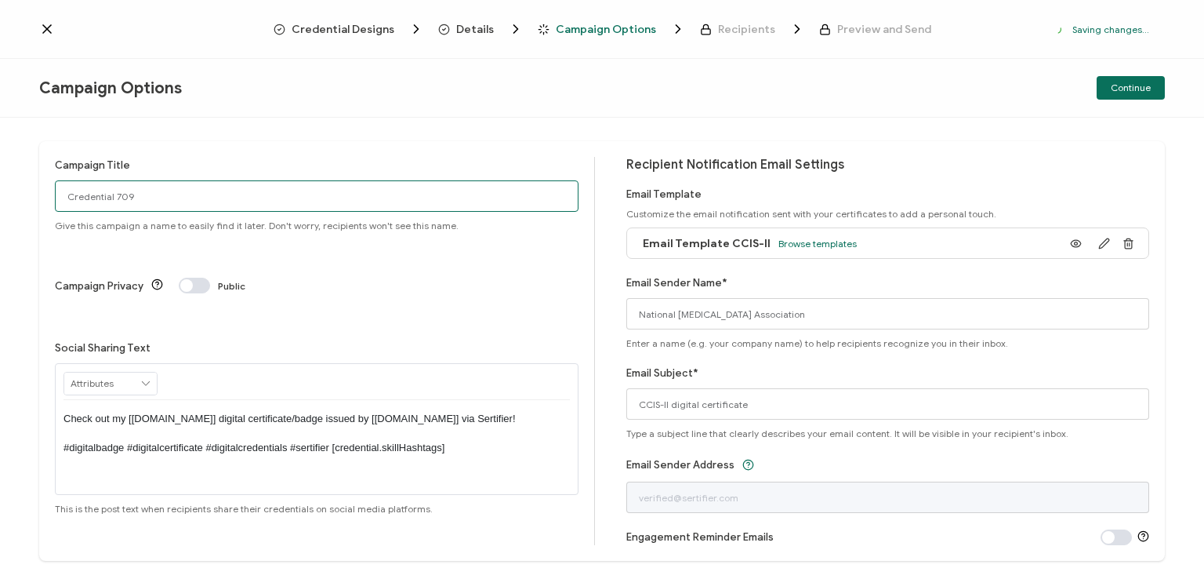
drag, startPoint x: 143, startPoint y: 195, endPoint x: 60, endPoint y: 193, distance: 83.9
click at [60, 193] on input "Credential 709" at bounding box center [317, 195] width 524 height 31
type input "CCIS-II HCA 8 - [DATE]"
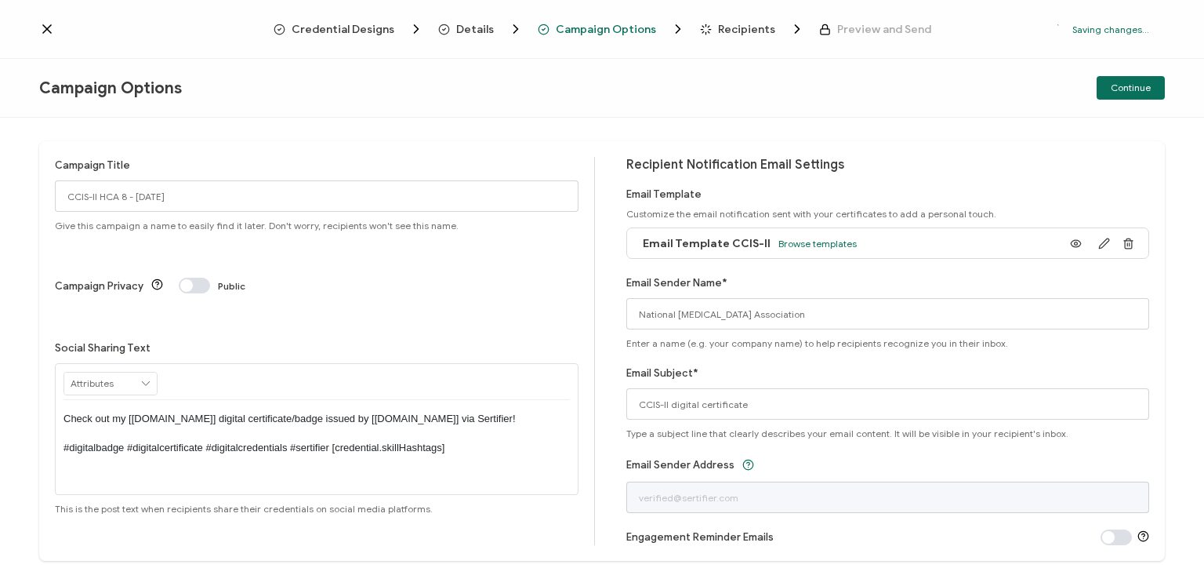
click at [314, 412] on p "Check out my [[DOMAIN_NAME]] digital certificate/badge issued by [[DOMAIN_NAME]…" at bounding box center [317, 433] width 507 height 43
click at [681, 93] on div "Campaign Options Continue" at bounding box center [602, 88] width 1204 height 59
click at [1123, 84] on span "Continue" at bounding box center [1131, 87] width 40 height 9
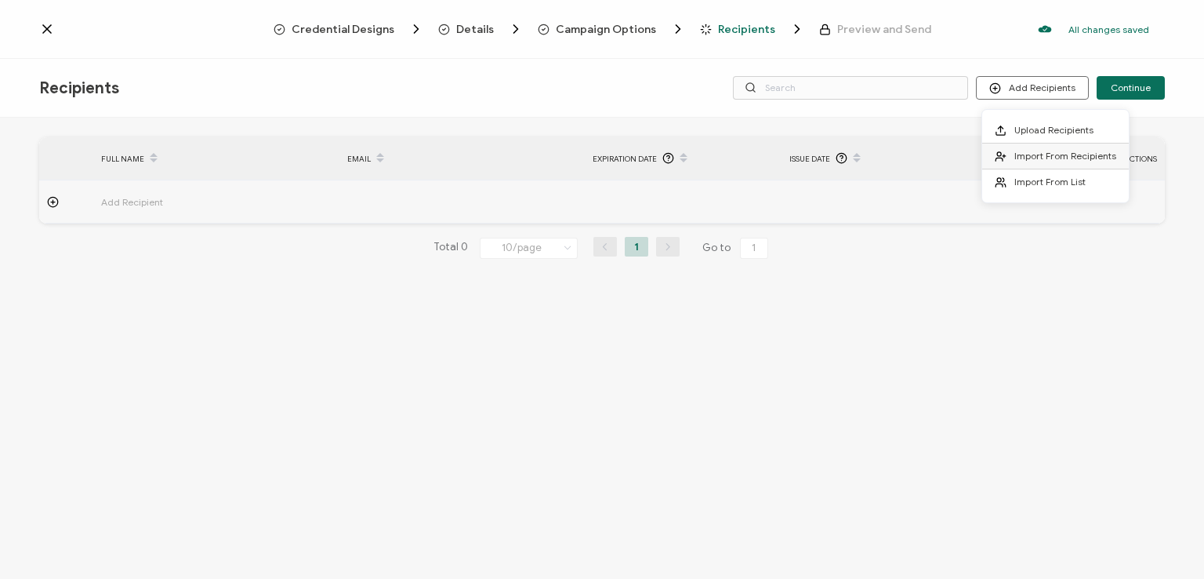
click at [1029, 148] on li "Import From Recipients" at bounding box center [1056, 156] width 147 height 26
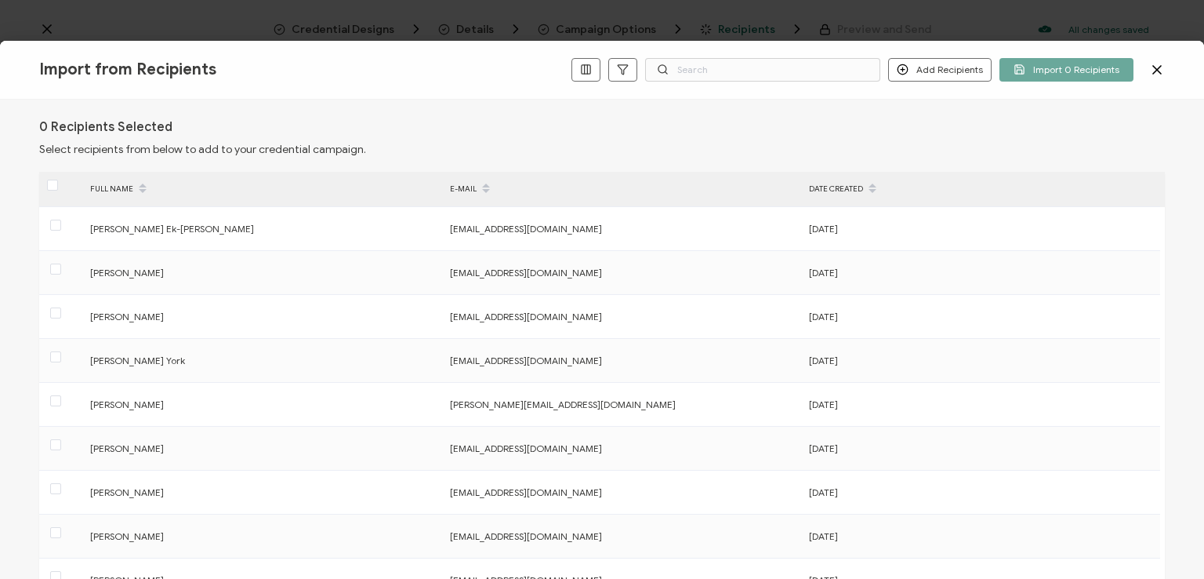
click at [54, 176] on label at bounding box center [52, 185] width 11 height 18
click at [58, 180] on input "checkbox" at bounding box center [58, 180] width 0 height 0
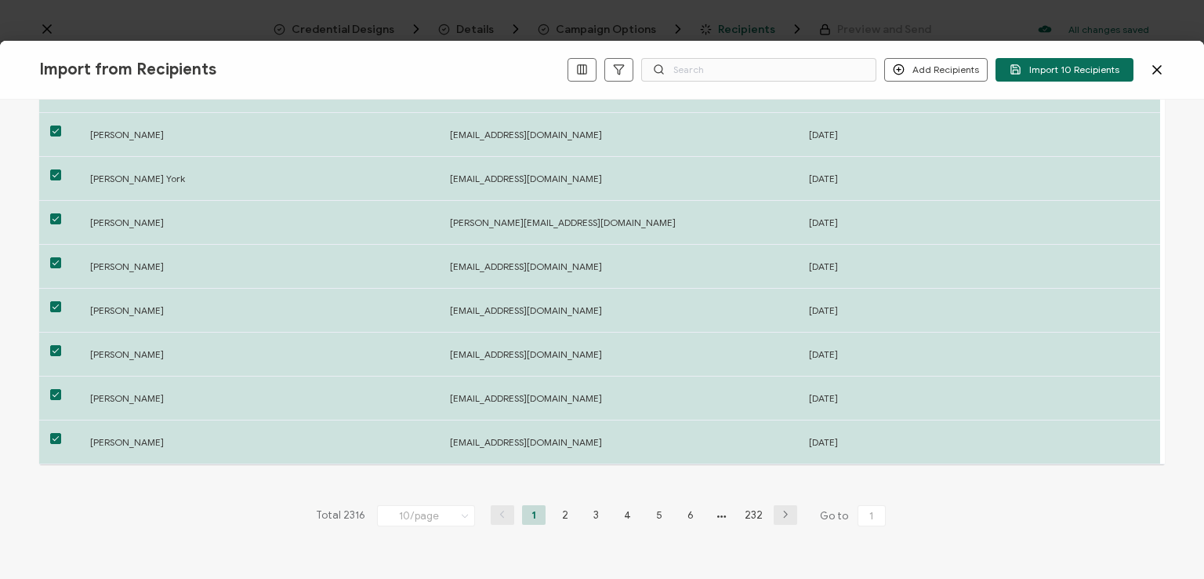
scroll to position [243, 0]
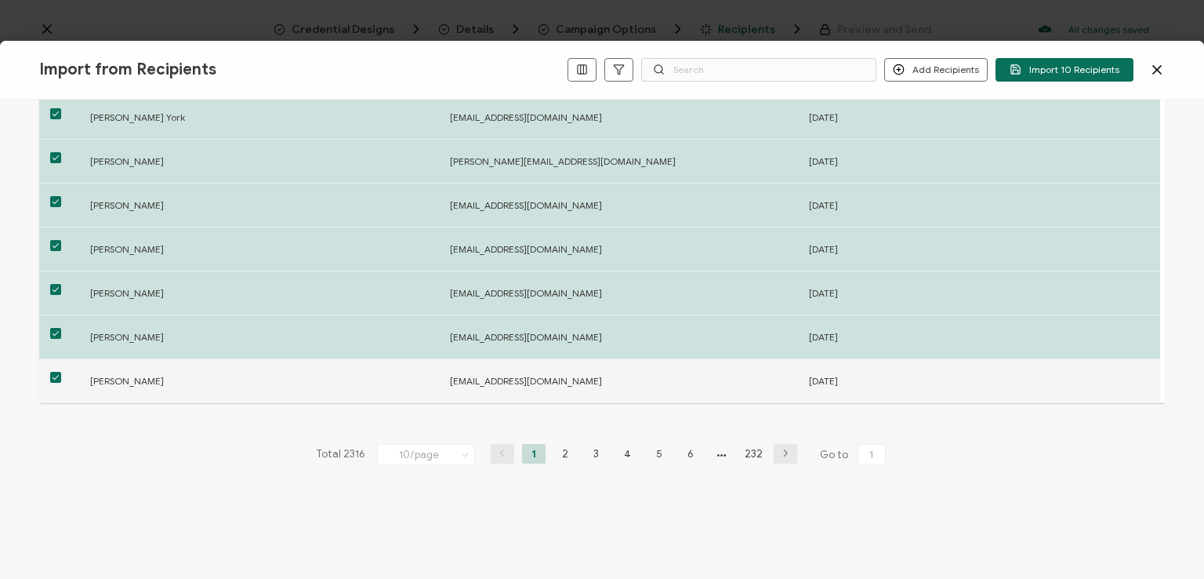
click at [54, 372] on span at bounding box center [55, 377] width 11 height 11
click at [61, 372] on input "checkbox" at bounding box center [61, 372] width 0 height 0
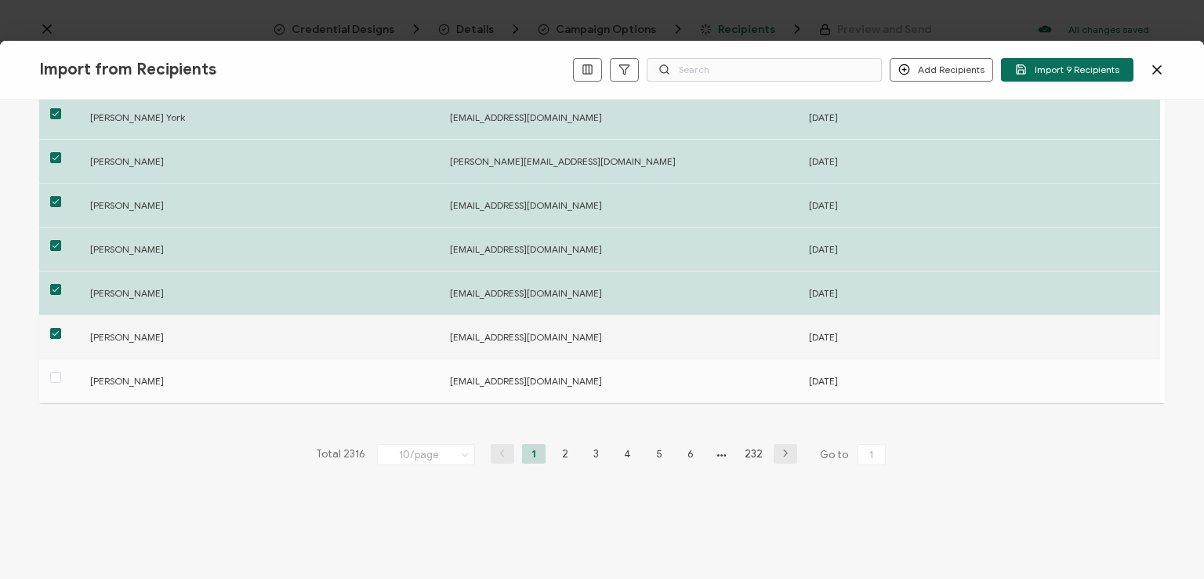
click at [51, 332] on span at bounding box center [55, 333] width 11 height 11
click at [61, 328] on input "checkbox" at bounding box center [61, 328] width 0 height 0
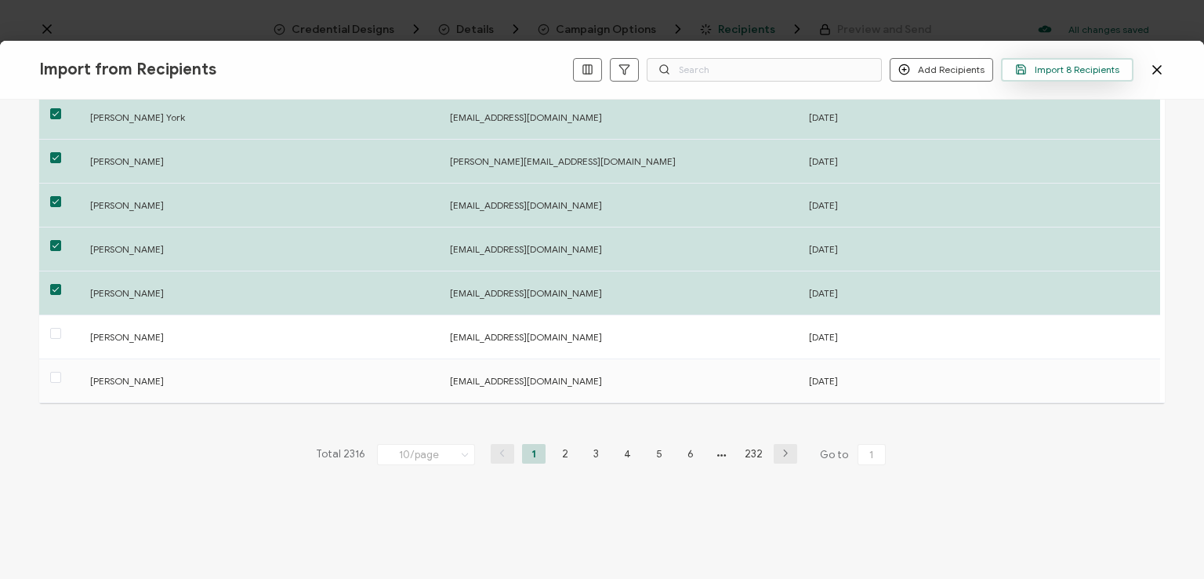
click at [1054, 61] on button "Import 8 Recipients" at bounding box center [1067, 70] width 133 height 24
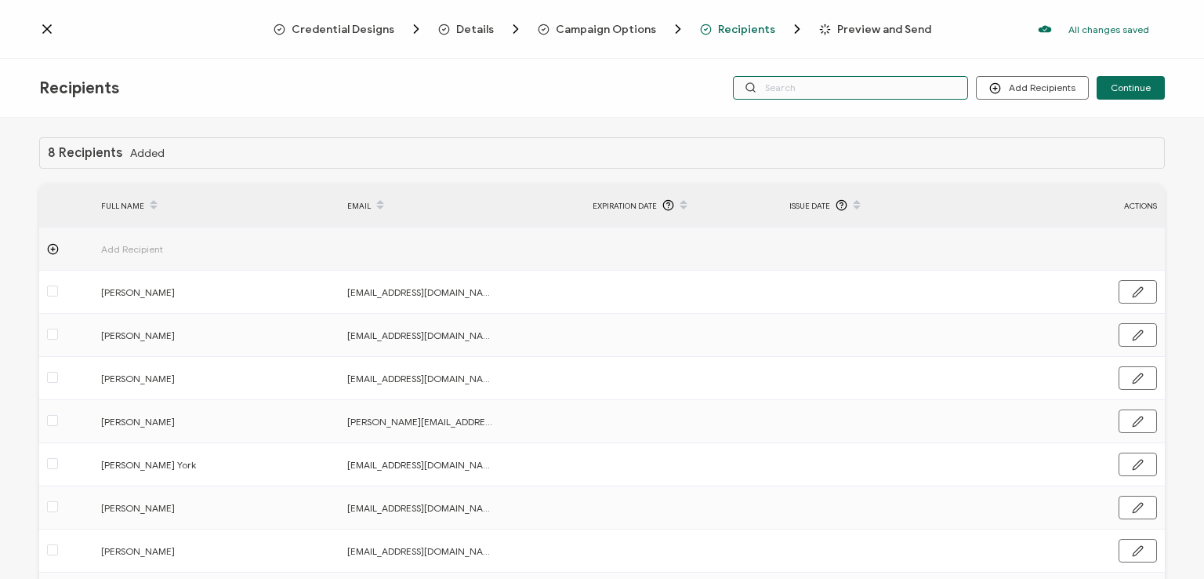
click at [881, 84] on input "text" at bounding box center [850, 88] width 235 height 24
click at [863, 53] on div "Credential Designs Details Campaign Options Recipients Preview and Send All cha…" at bounding box center [602, 29] width 1204 height 59
click at [850, 89] on input "text" at bounding box center [850, 88] width 235 height 24
click at [849, 114] on div "Recipients Add Recipients Continue" at bounding box center [602, 88] width 1204 height 59
click at [823, 89] on input "text" at bounding box center [850, 88] width 235 height 24
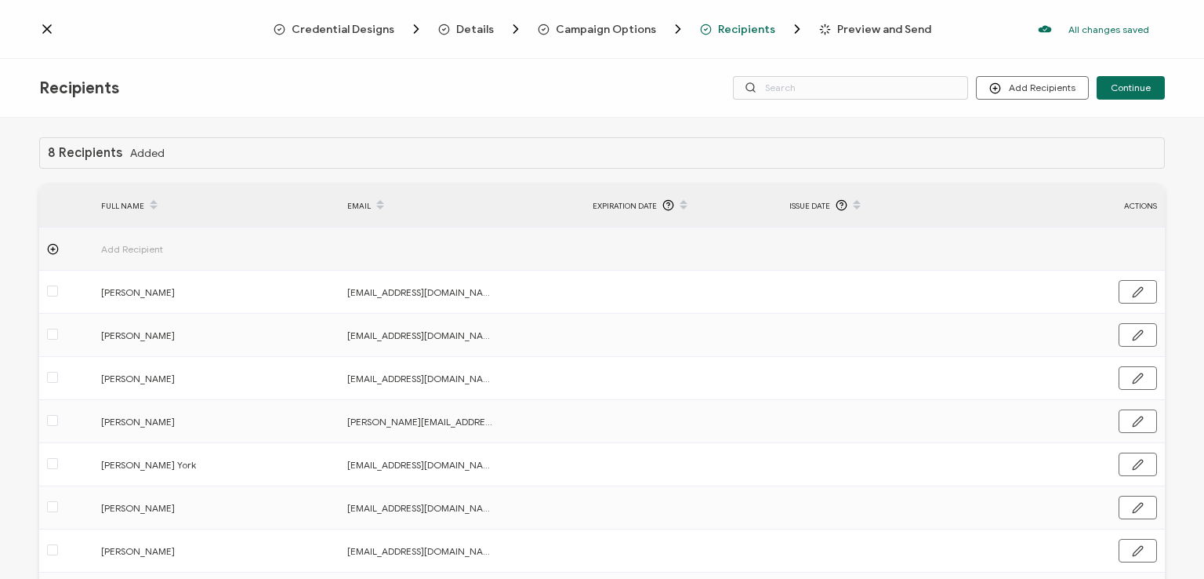
click at [814, 57] on div "Credential Designs Details Campaign Options Recipients Preview and Send All cha…" at bounding box center [602, 29] width 1204 height 59
click at [1127, 87] on span "Continue" at bounding box center [1131, 87] width 40 height 9
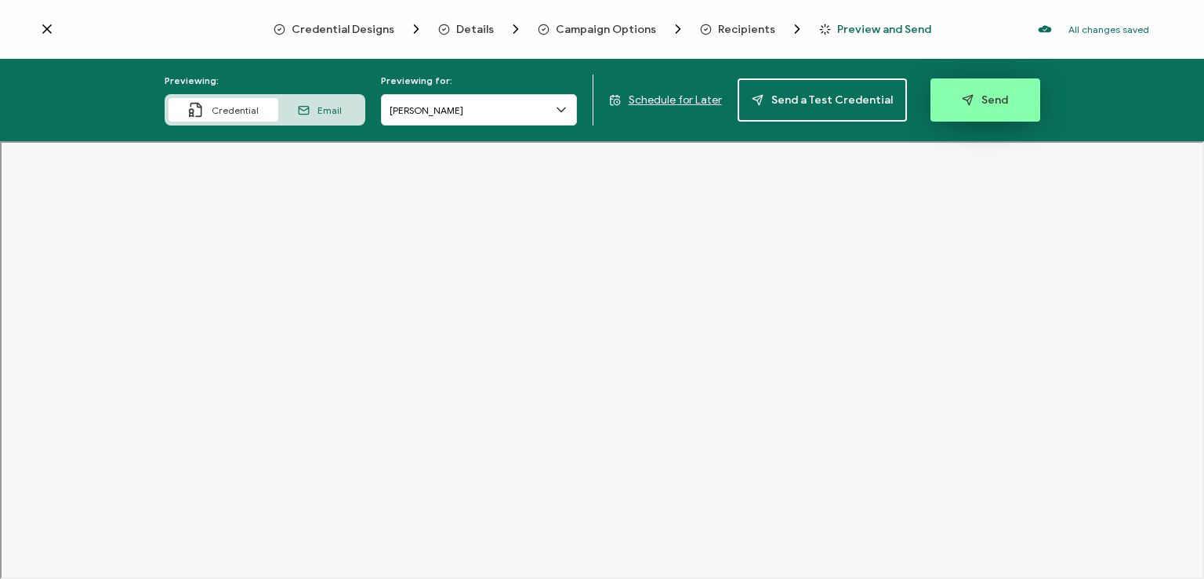
click at [979, 94] on span "Send" at bounding box center [985, 100] width 46 height 12
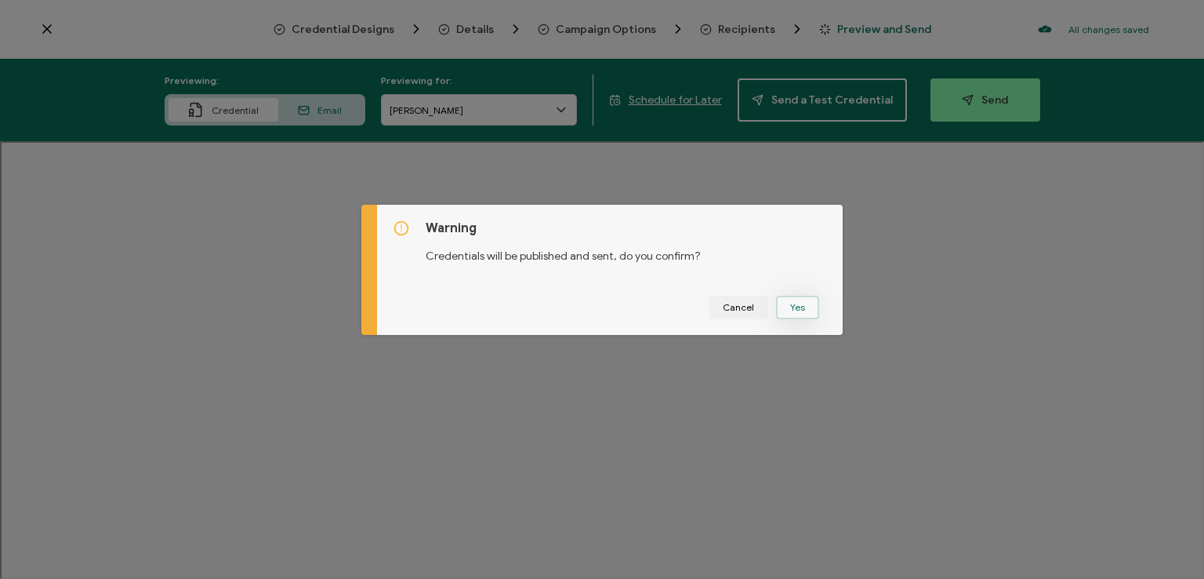
click at [790, 304] on button "Yes" at bounding box center [797, 308] width 43 height 24
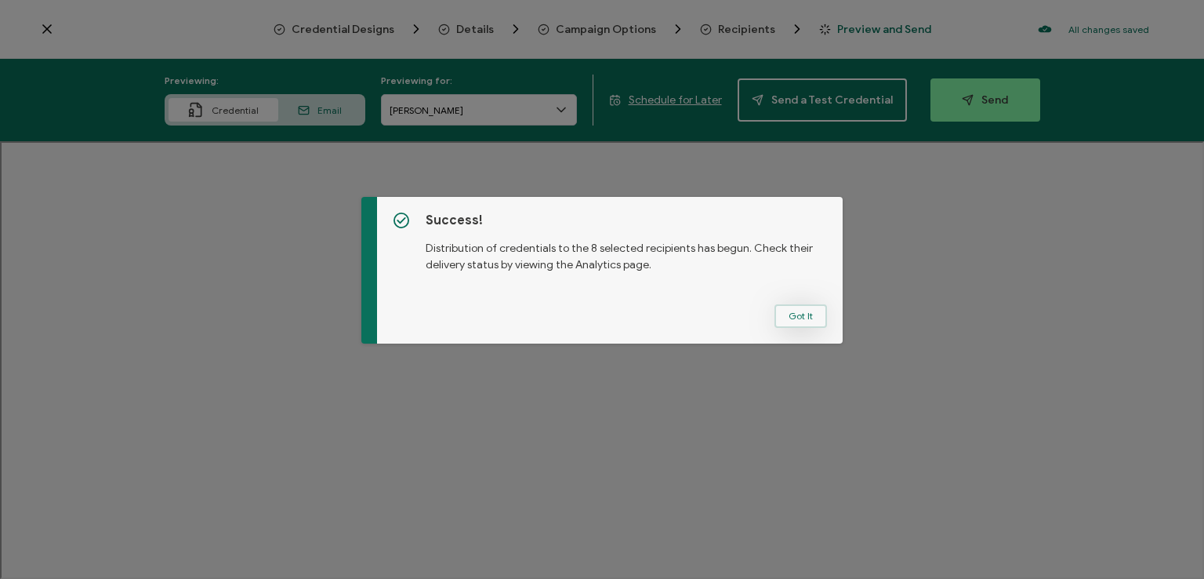
click at [799, 308] on button "Got It" at bounding box center [801, 316] width 53 height 24
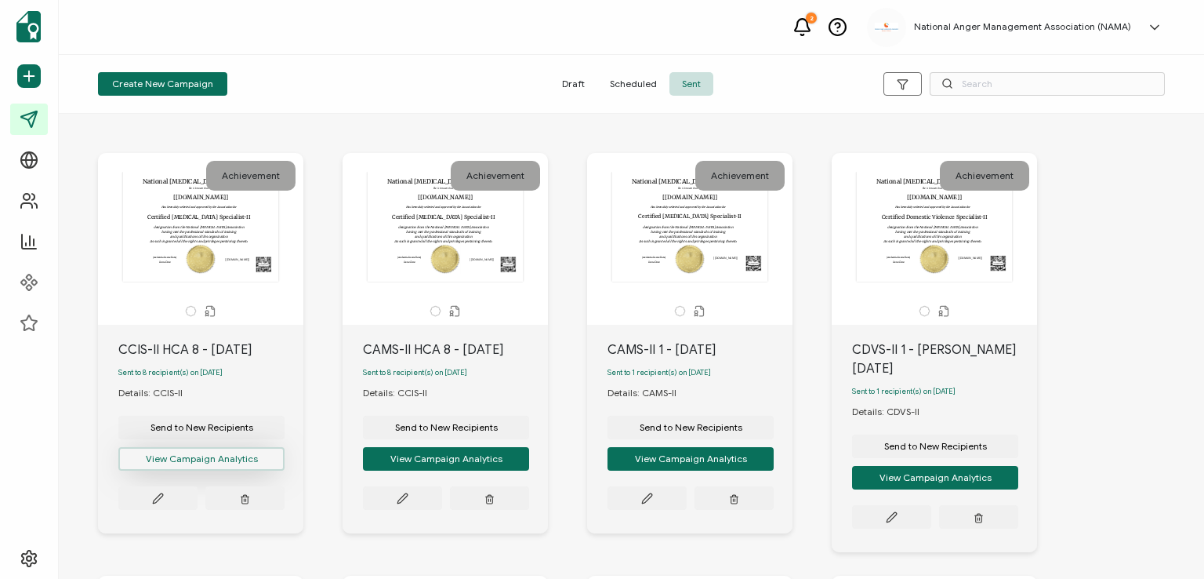
click at [201, 457] on button "View Campaign Analytics" at bounding box center [201, 459] width 166 height 24
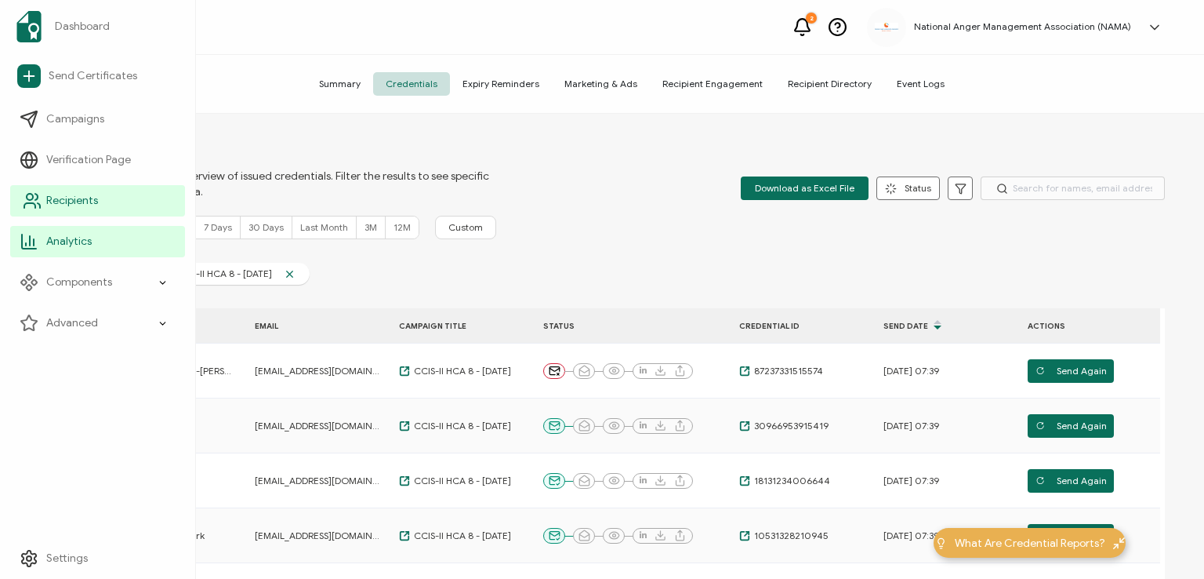
click at [71, 202] on span "Recipients" at bounding box center [72, 201] width 52 height 16
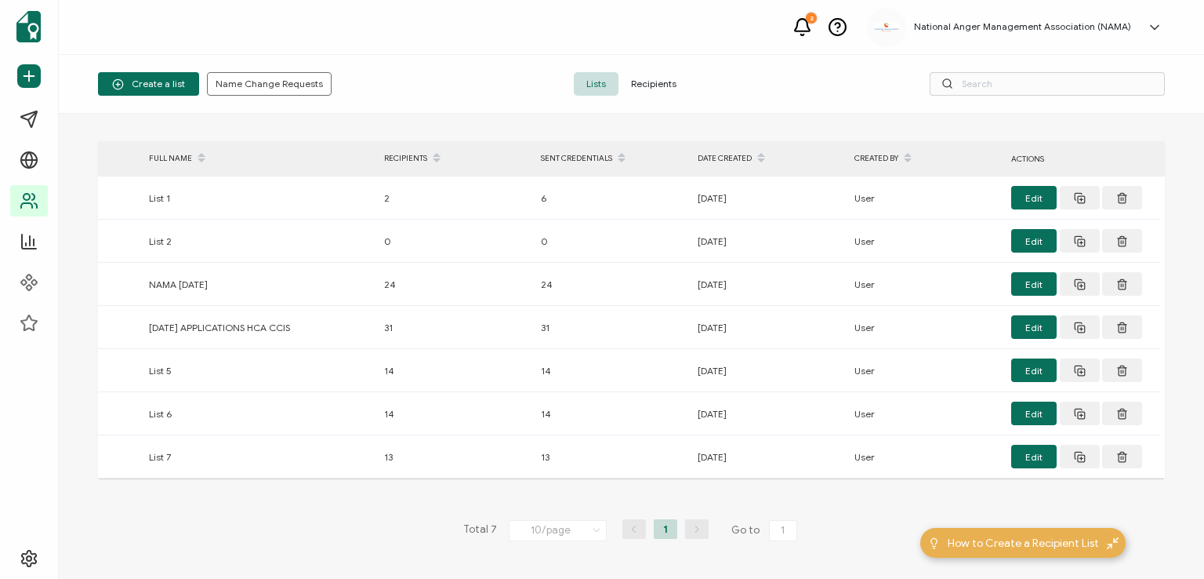
click at [660, 77] on span "Recipients" at bounding box center [654, 84] width 71 height 24
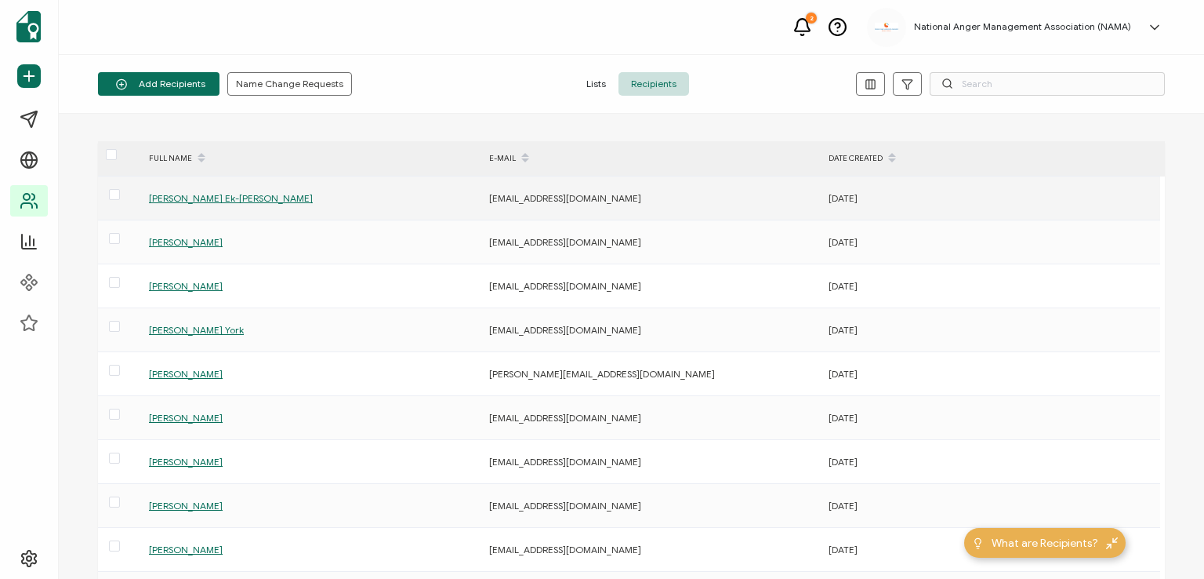
click at [194, 195] on span "[PERSON_NAME] Ek-[PERSON_NAME]" at bounding box center [231, 198] width 164 height 12
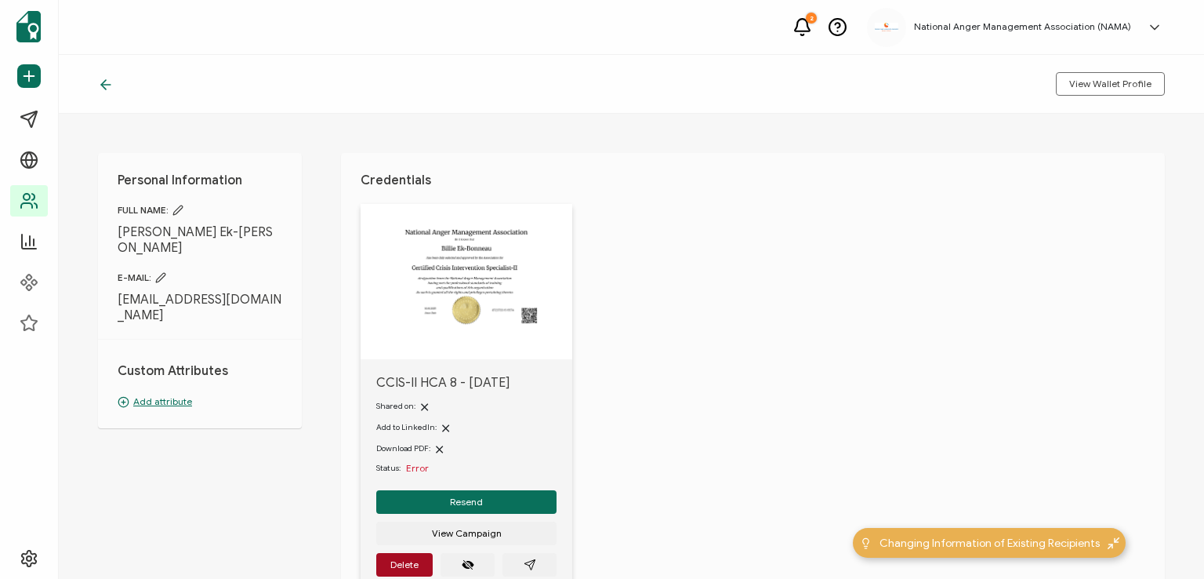
click at [161, 272] on icon at bounding box center [160, 277] width 11 height 11
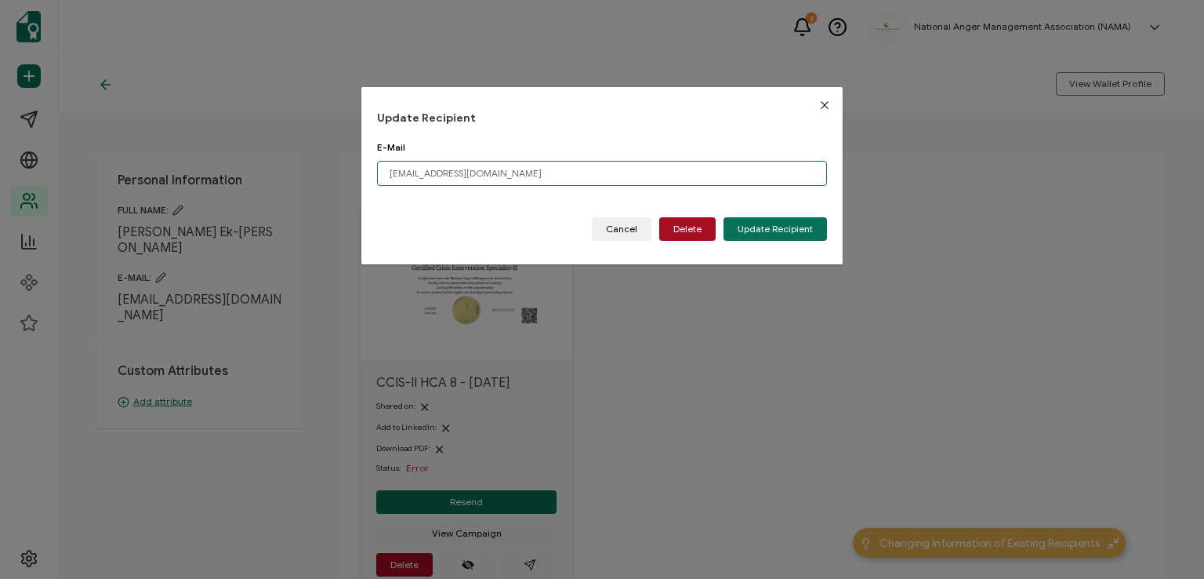
click at [496, 170] on input "[EMAIL_ADDRESS][DOMAIN_NAME]" at bounding box center [602, 173] width 450 height 25
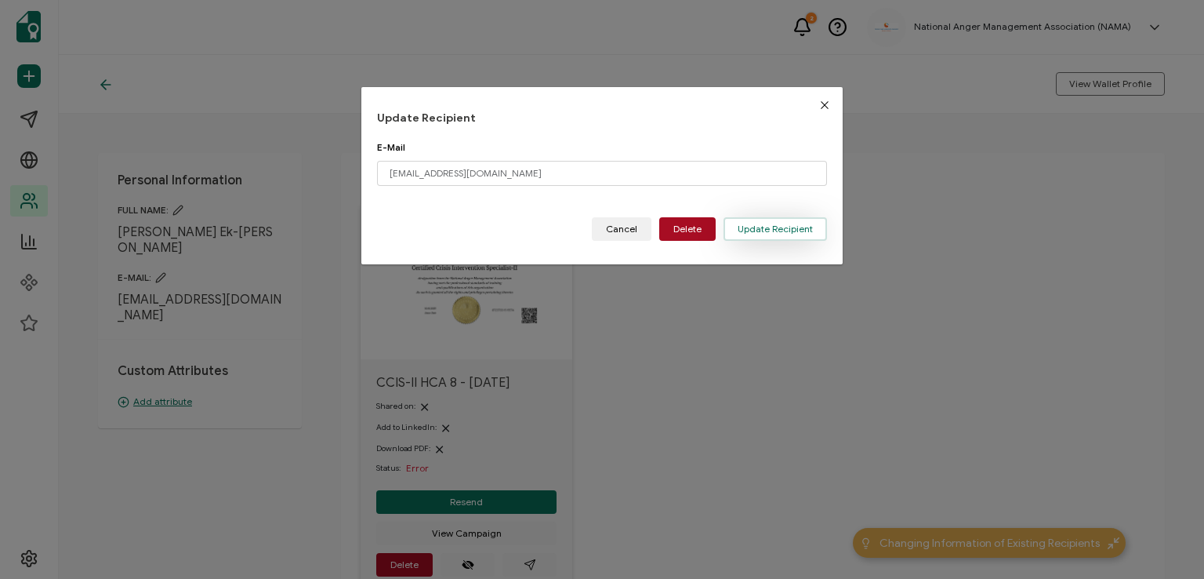
click at [743, 227] on span "Update Recipient" at bounding box center [775, 228] width 75 height 9
type input "[EMAIL_ADDRESS][DOMAIN_NAME]"
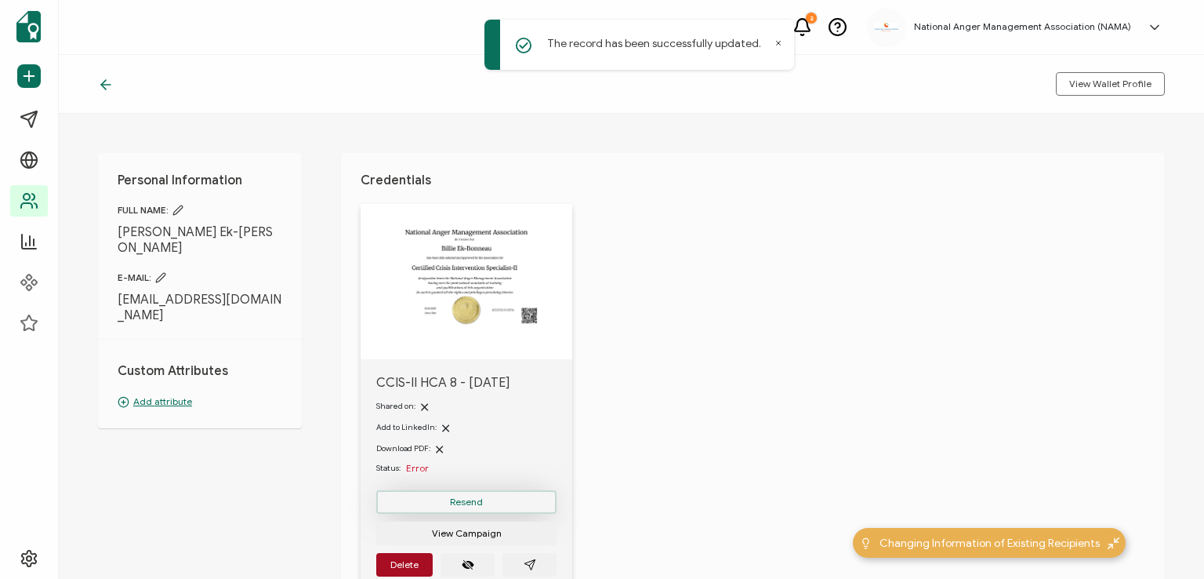
click at [457, 500] on span "Resend" at bounding box center [466, 501] width 33 height 9
click at [110, 82] on icon at bounding box center [106, 85] width 16 height 16
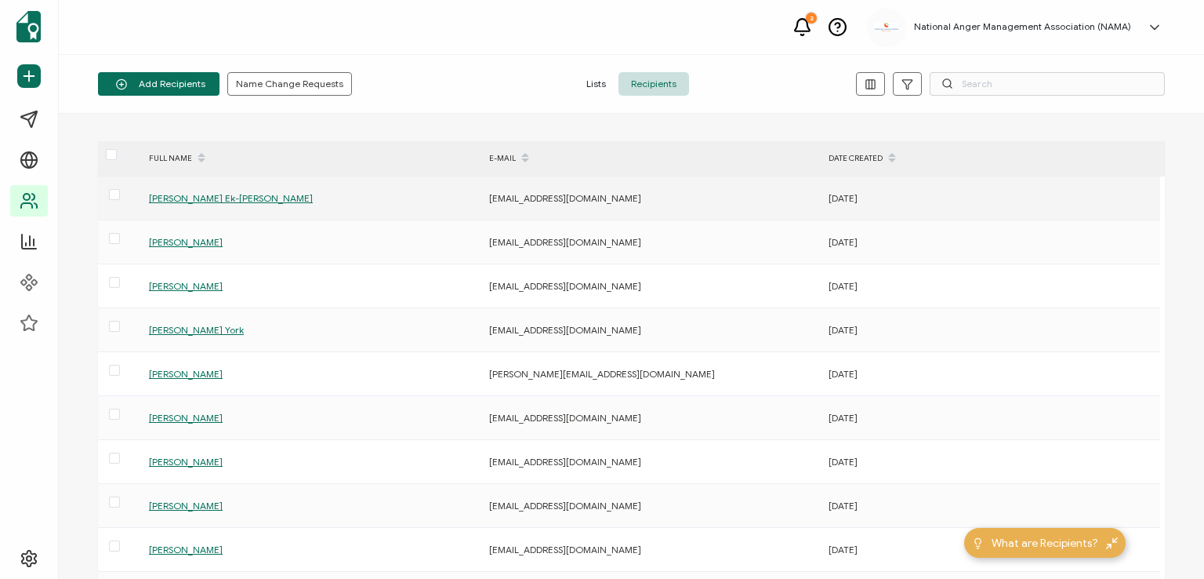
click at [177, 195] on span "[PERSON_NAME] Ek-[PERSON_NAME]" at bounding box center [231, 198] width 164 height 12
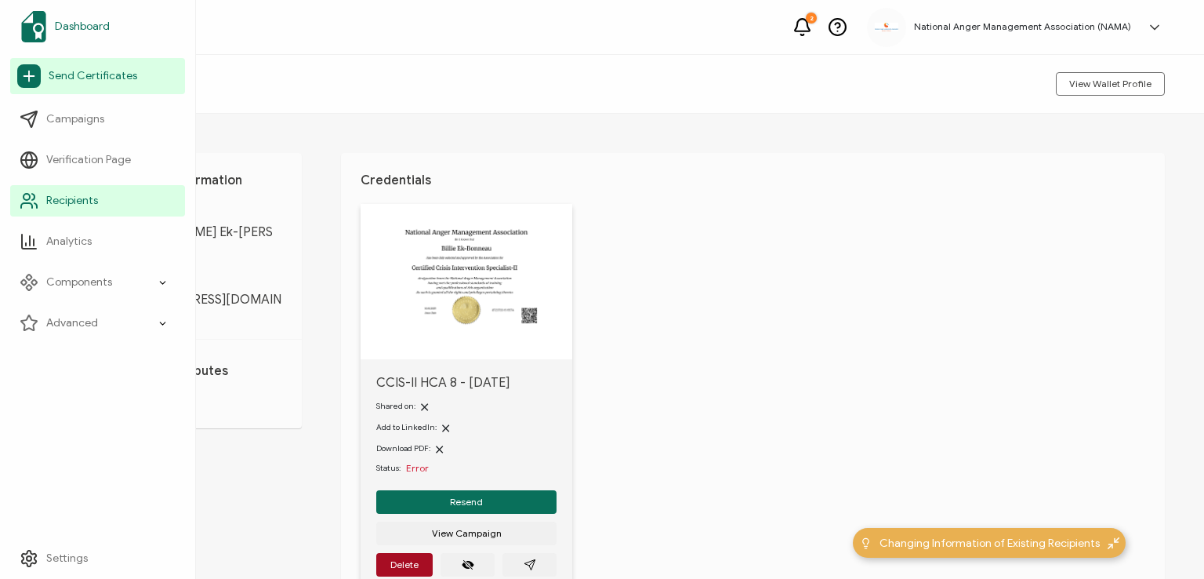
click at [74, 28] on span "Dashboard" at bounding box center [82, 27] width 55 height 16
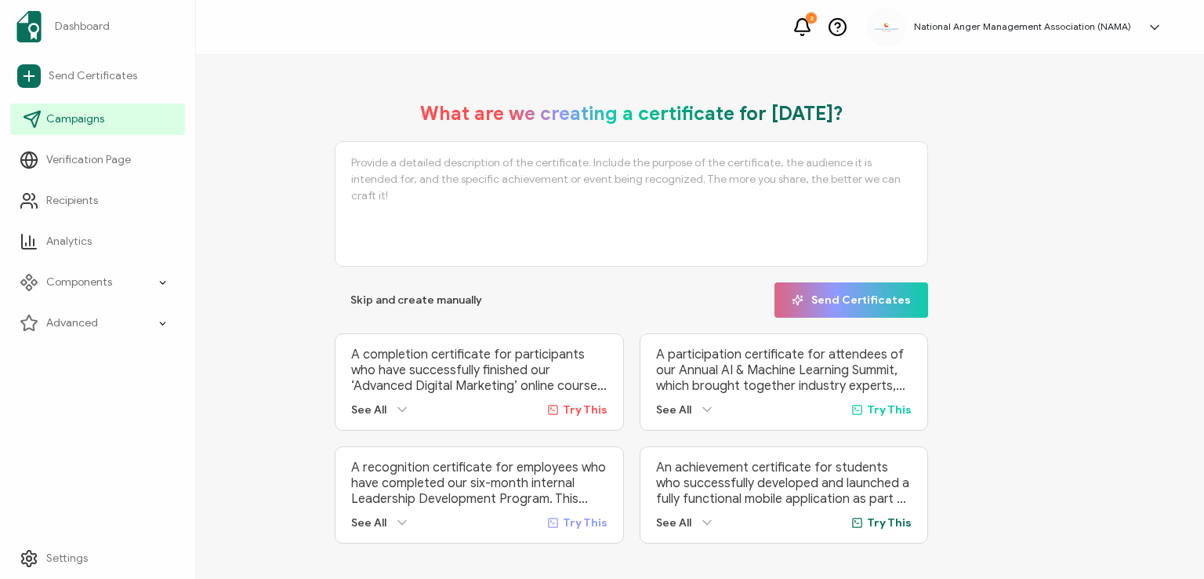
click at [75, 108] on link "Campaigns" at bounding box center [97, 119] width 175 height 31
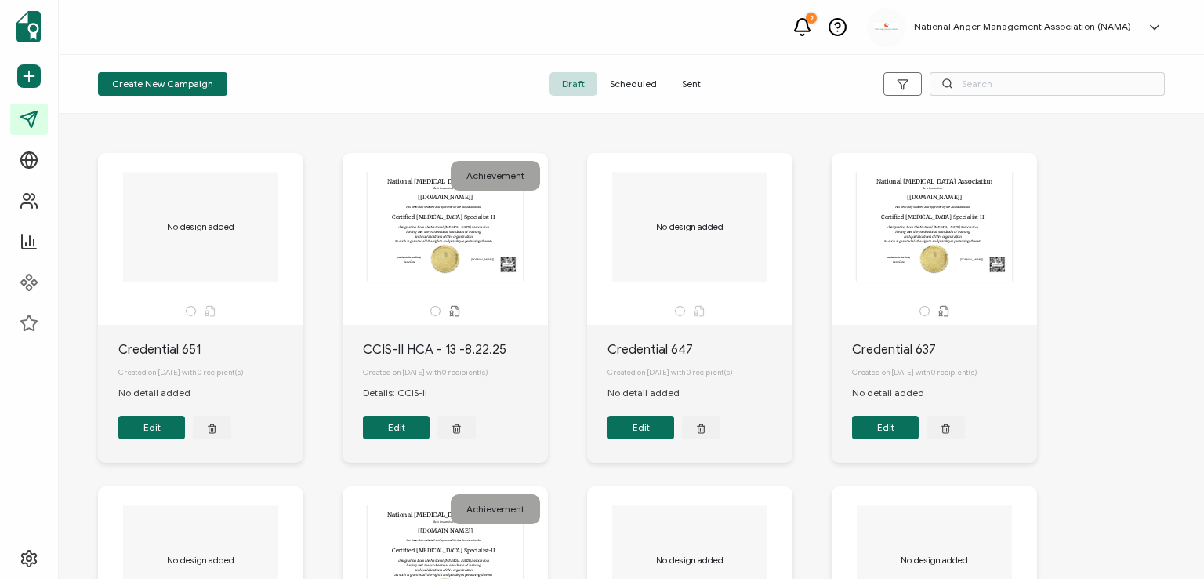
click at [682, 80] on span "Sent" at bounding box center [692, 84] width 44 height 24
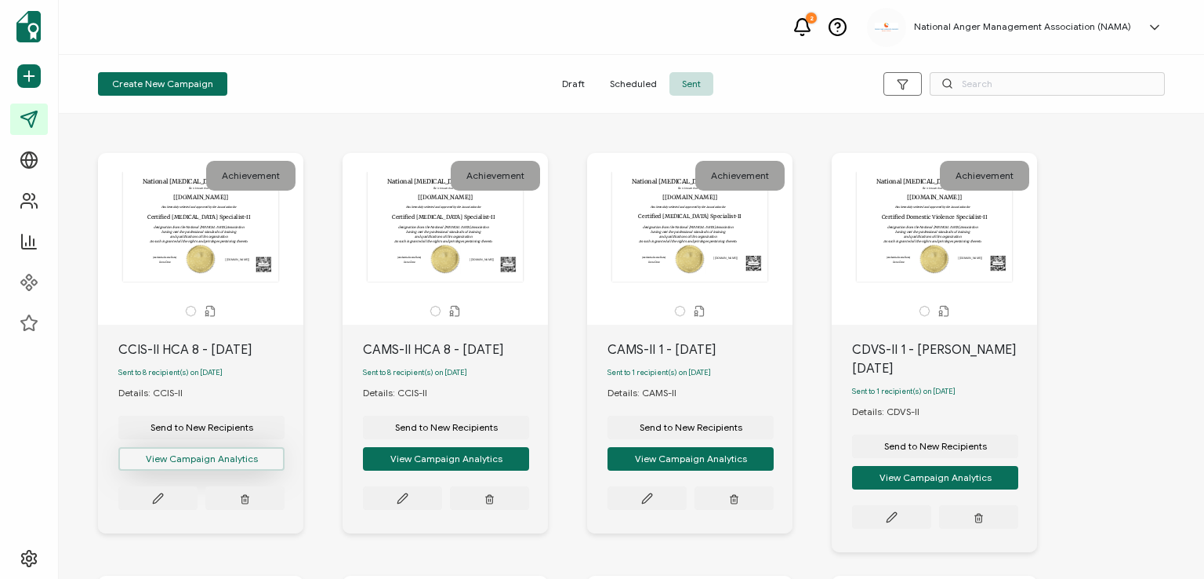
click at [192, 463] on button "View Campaign Analytics" at bounding box center [201, 459] width 166 height 24
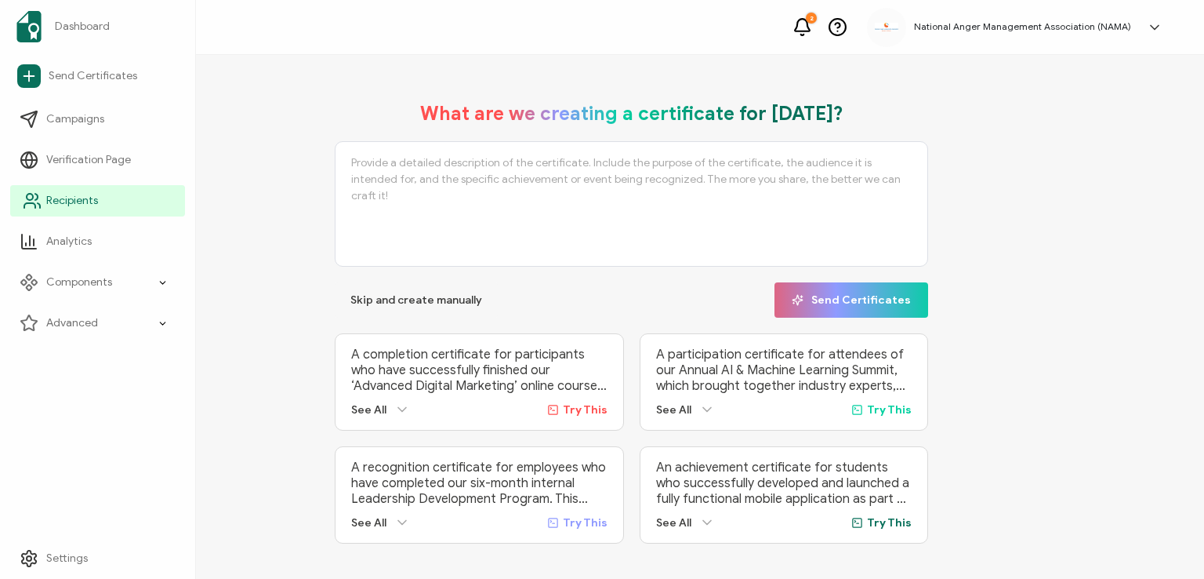
click at [82, 202] on span "Recipients" at bounding box center [72, 201] width 52 height 16
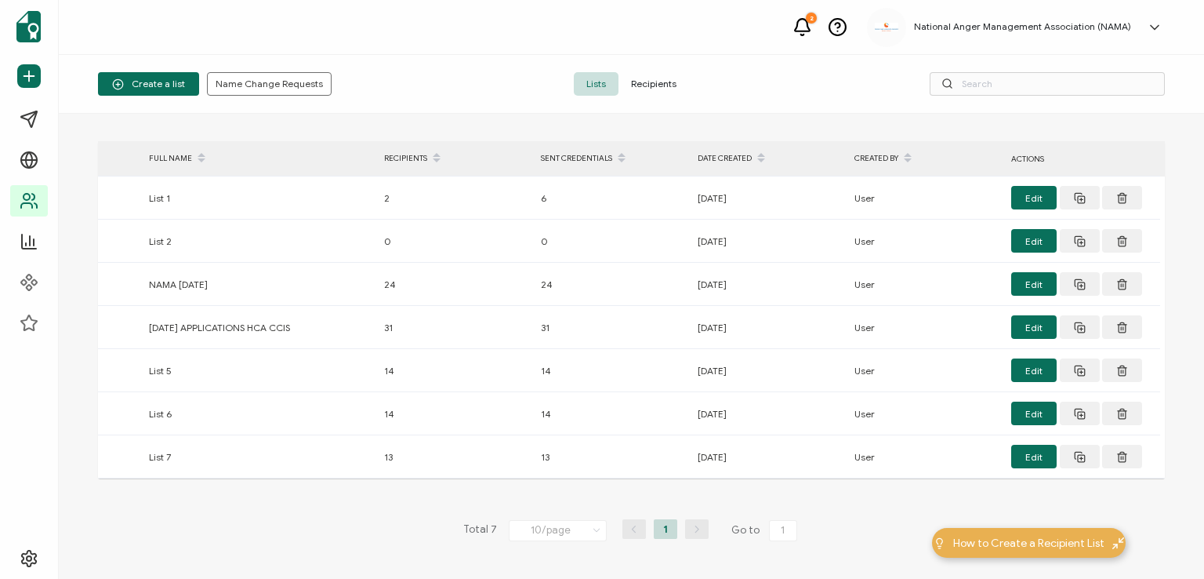
click at [648, 78] on span "Recipients" at bounding box center [654, 84] width 71 height 24
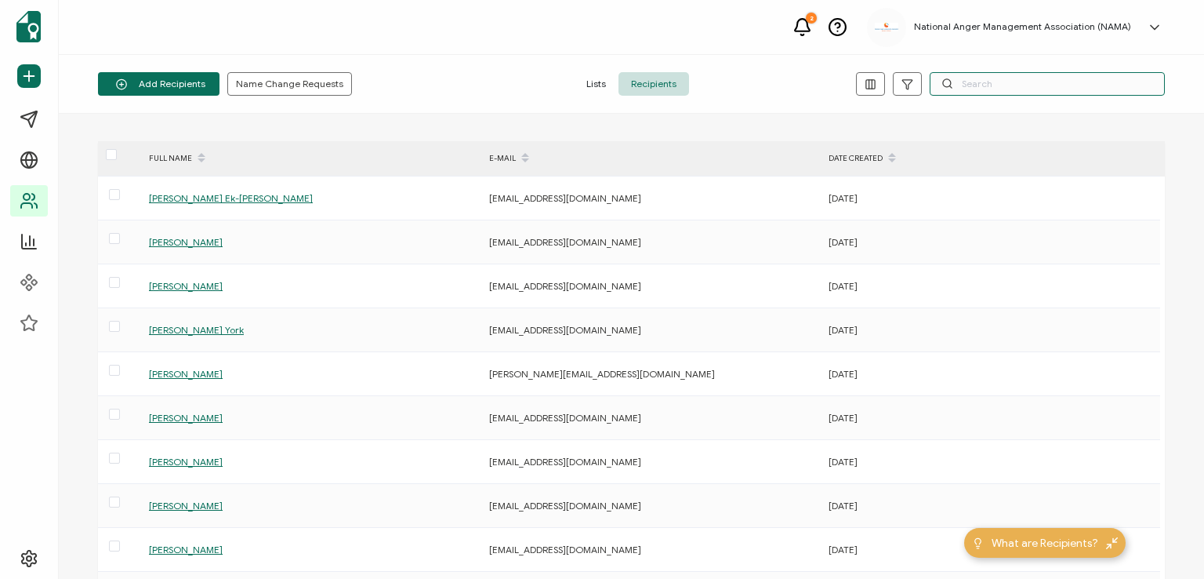
paste input "Jennifer Amanquanor"
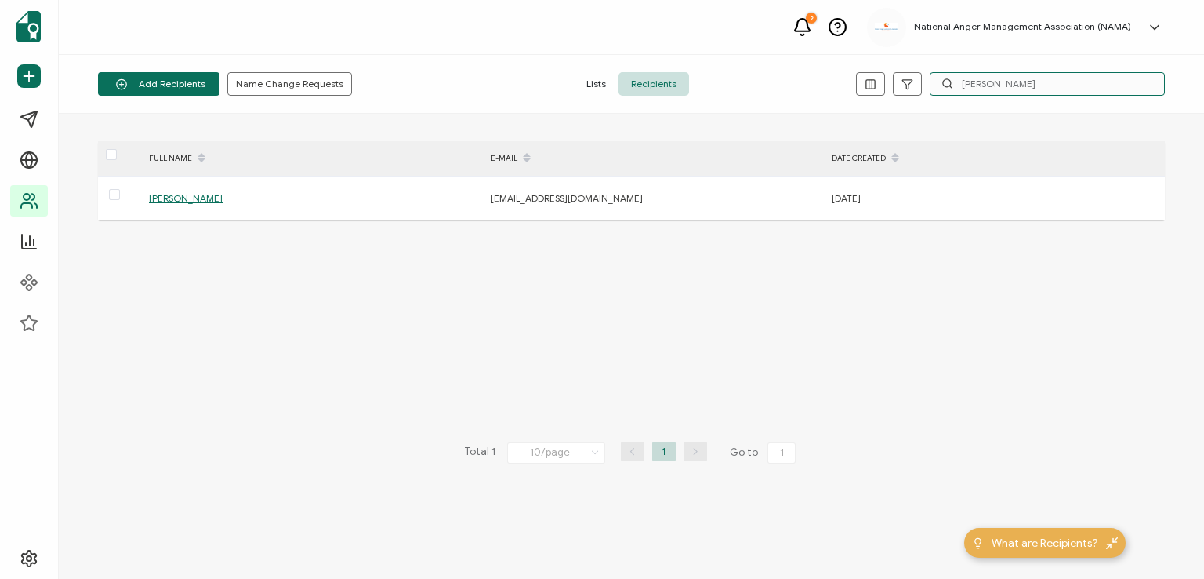
type input "Jennifer Amanquanor"
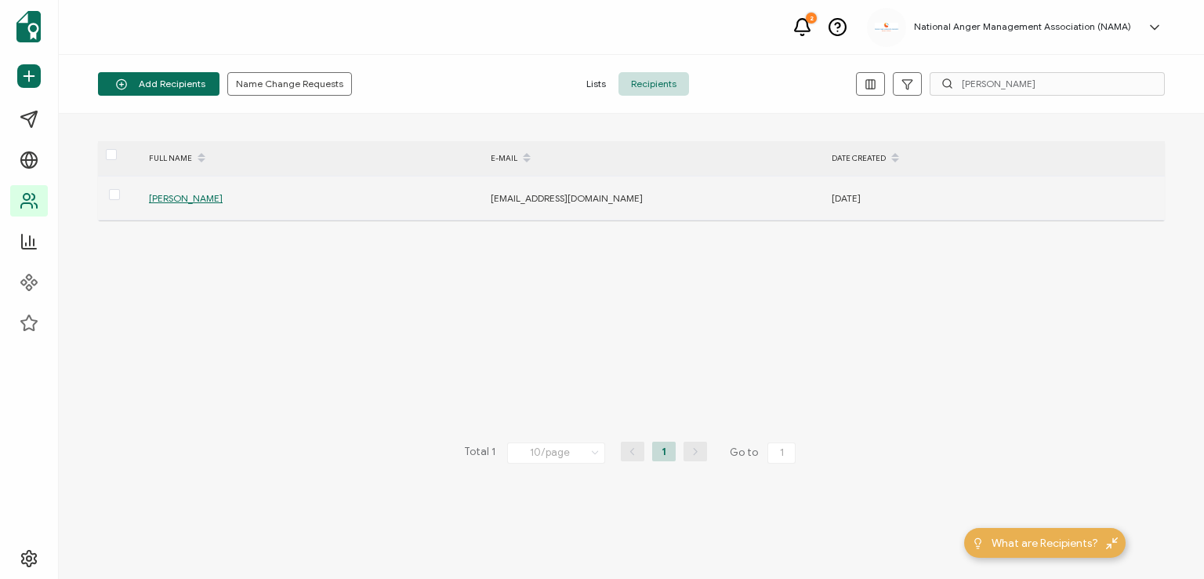
click at [188, 197] on span "Jennifer Amanquanor" at bounding box center [186, 198] width 74 height 12
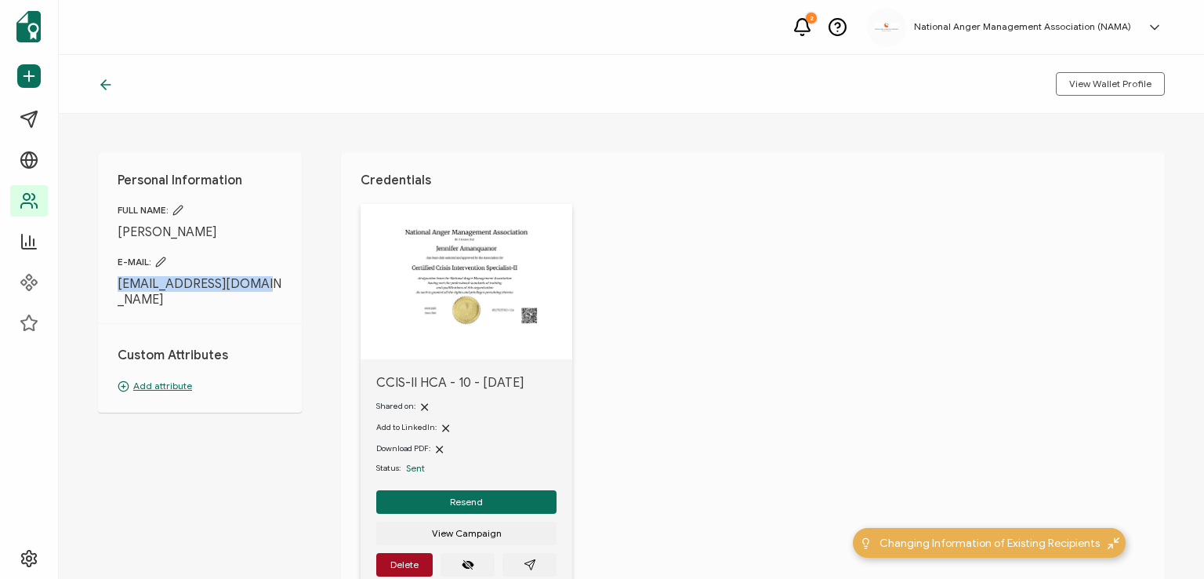
drag, startPoint x: 116, startPoint y: 283, endPoint x: 263, endPoint y: 289, distance: 147.6
click at [263, 289] on div "Personal Information FULL NAME: Jennifer Amanquanor E-MAIL: jamanquanor@gmail.c…" at bounding box center [200, 283] width 204 height 260
copy span "jamanquanor@gmail.com"
click at [306, 274] on div "Personal Information FULL NAME: Jennifer Amanquanor E-MAIL: jamanquanor@gmail.c…" at bounding box center [632, 346] width 1146 height 465
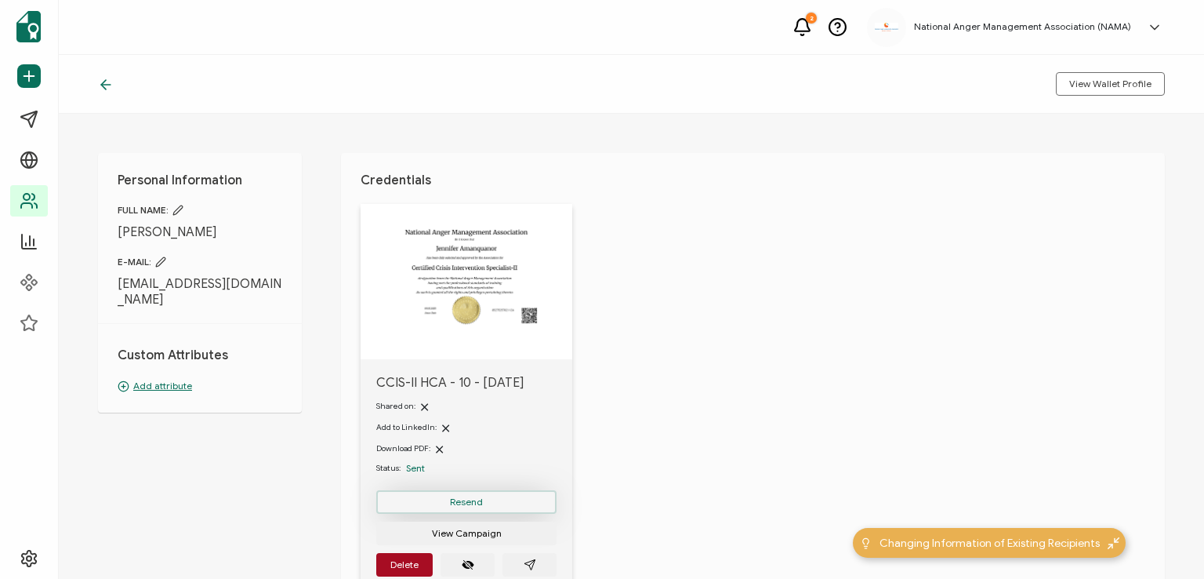
click at [466, 502] on span "Resend" at bounding box center [466, 501] width 33 height 9
